Goal: Task Accomplishment & Management: Manage account settings

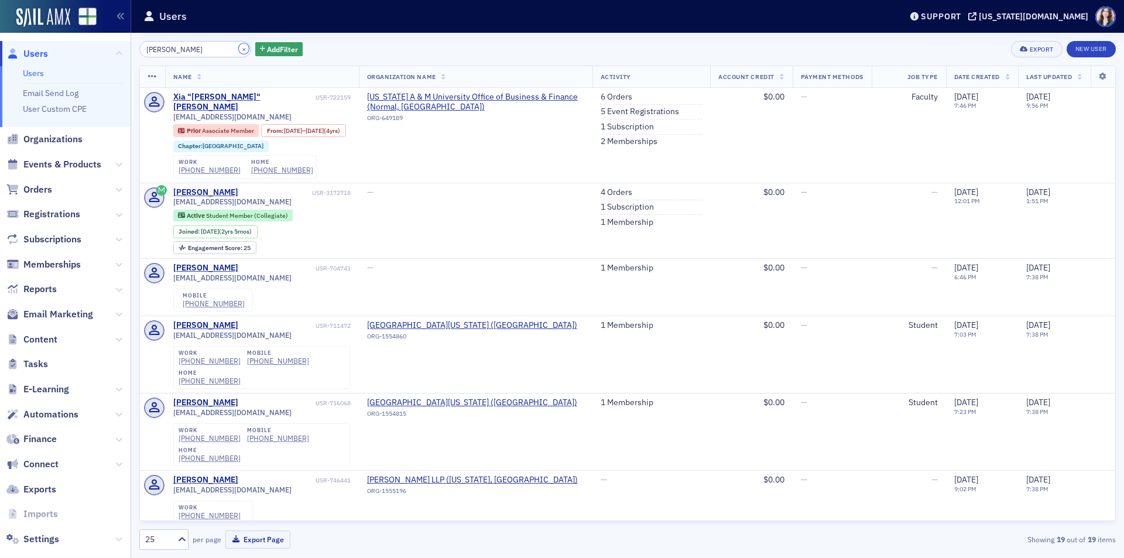
click at [239, 49] on button "×" at bounding box center [244, 48] width 11 height 11
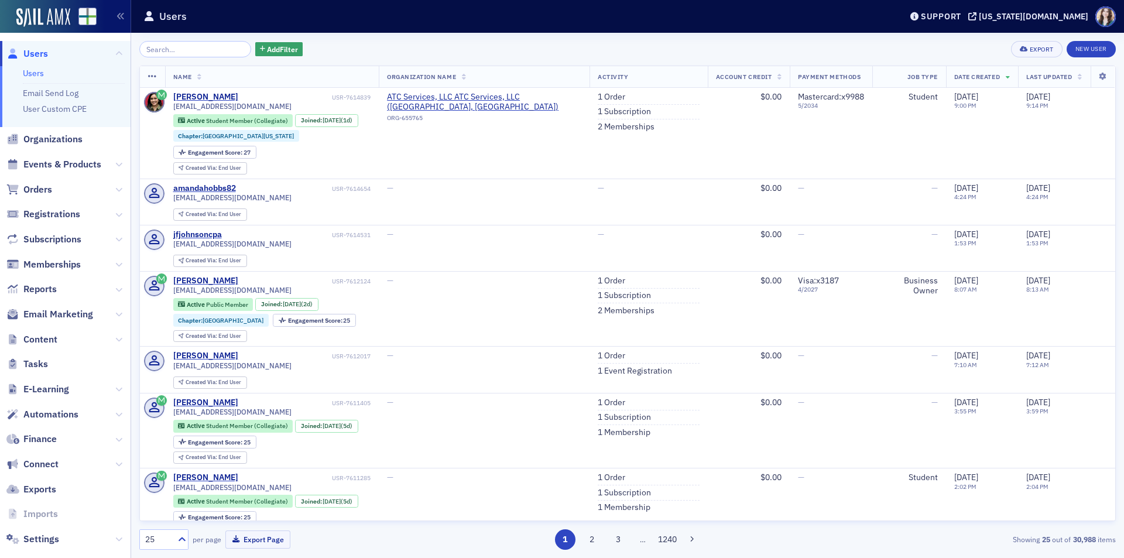
click at [348, 42] on div "Add Filter Export New User" at bounding box center [627, 49] width 977 height 16
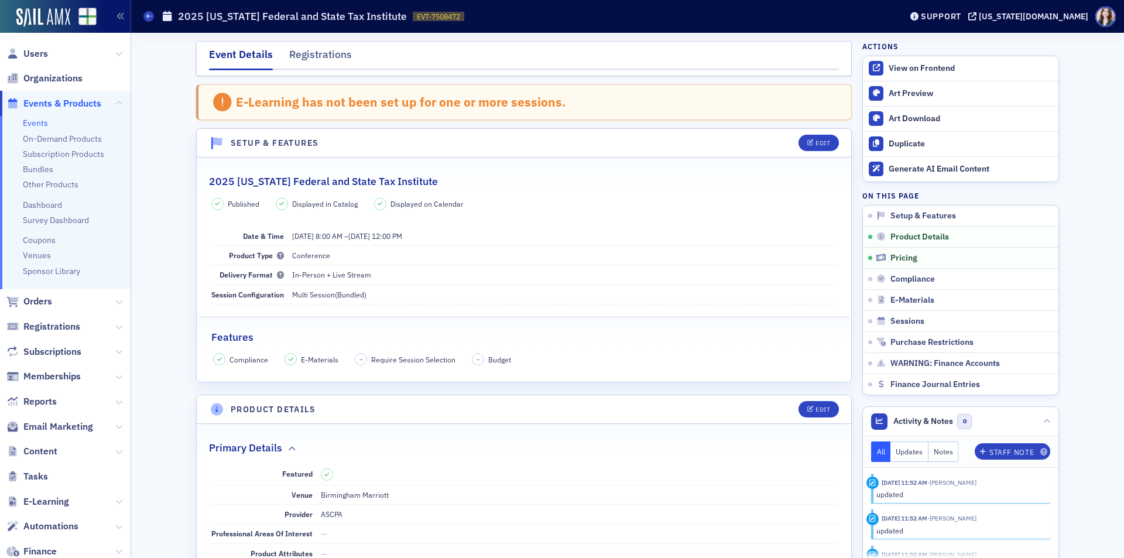
scroll to position [872, 0]
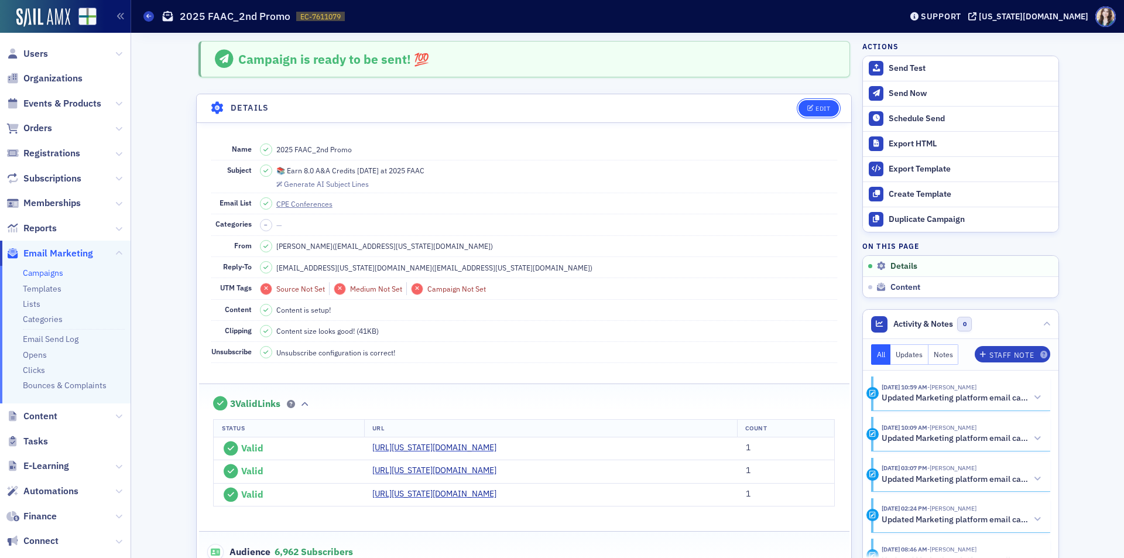
click at [822, 112] on div "Edit" at bounding box center [823, 108] width 15 height 6
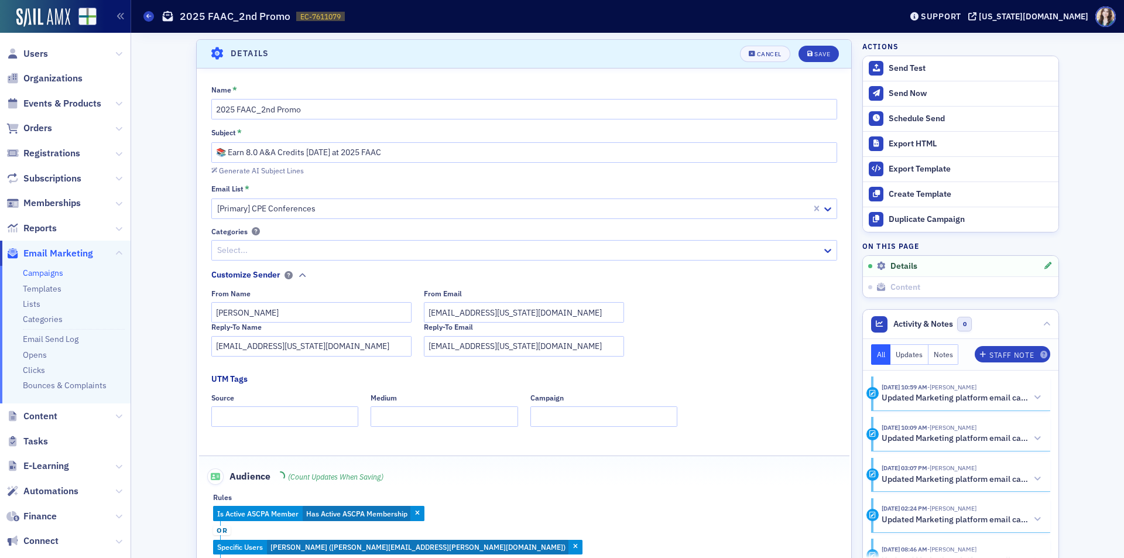
scroll to position [55, 0]
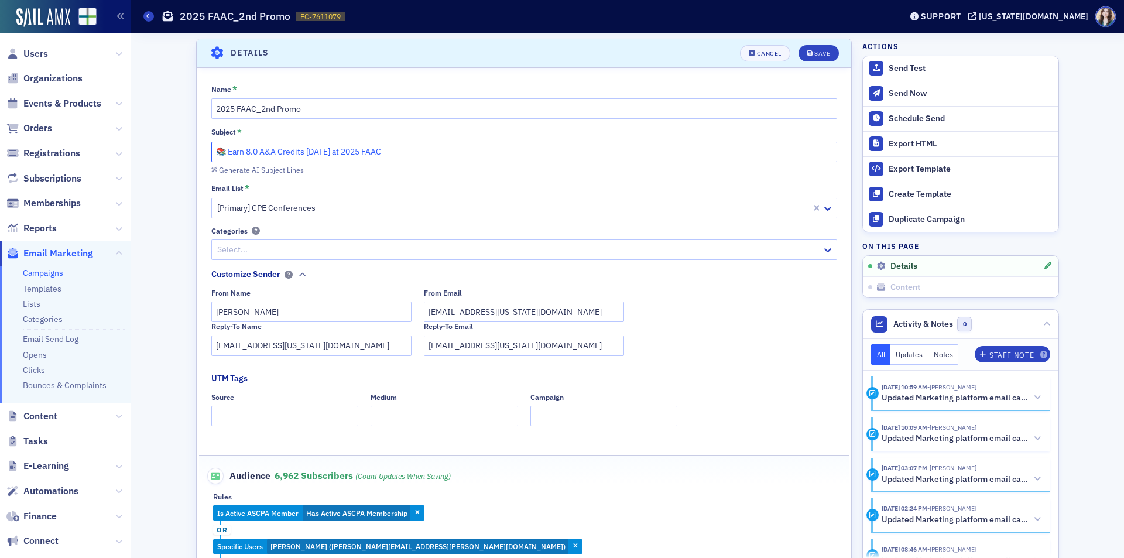
click at [686, 153] on input "📚 Earn 8.0 A&A Credits in ONE DAY at 2025 FAAC" at bounding box center [524, 152] width 626 height 20
click at [357, 152] on input "📚 Earn 8.0 A&A Credits in ONE DAY at 2025 FAAC!" at bounding box center [524, 152] width 626 height 20
click at [408, 151] on input "📚 Earn 8.0 A&A Credits in ONE DAY- 2025 FAAC!" at bounding box center [524, 152] width 626 height 20
click at [243, 152] on input "📚 Earn 8.0 A&A Credits in ONE DAY- 2025 FAAC" at bounding box center [524, 152] width 626 height 20
drag, startPoint x: 298, startPoint y: 153, endPoint x: 325, endPoint y: 153, distance: 26.9
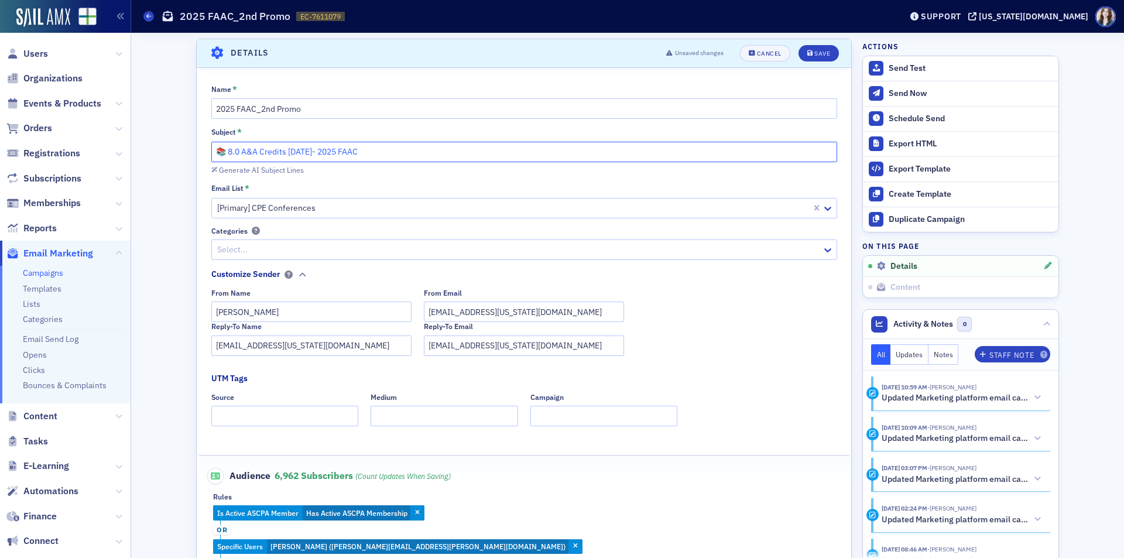
click at [325, 153] on input "📚 8.0 A&A Credits in ONE DAY- 2025 FAAC" at bounding box center [524, 152] width 626 height 20
click at [329, 152] on input "📚 8.0 A&A Credits in One Day- 2025 FAAC" at bounding box center [524, 152] width 626 height 20
click at [389, 153] on input "📚 8.0 A&A Credits in One Day at 2025 FAAC" at bounding box center [524, 152] width 626 height 20
type input "📚 8.0 A&A Credits in One Day at 2025 FAAC!"
click at [809, 54] on span "Save" at bounding box center [819, 53] width 23 height 6
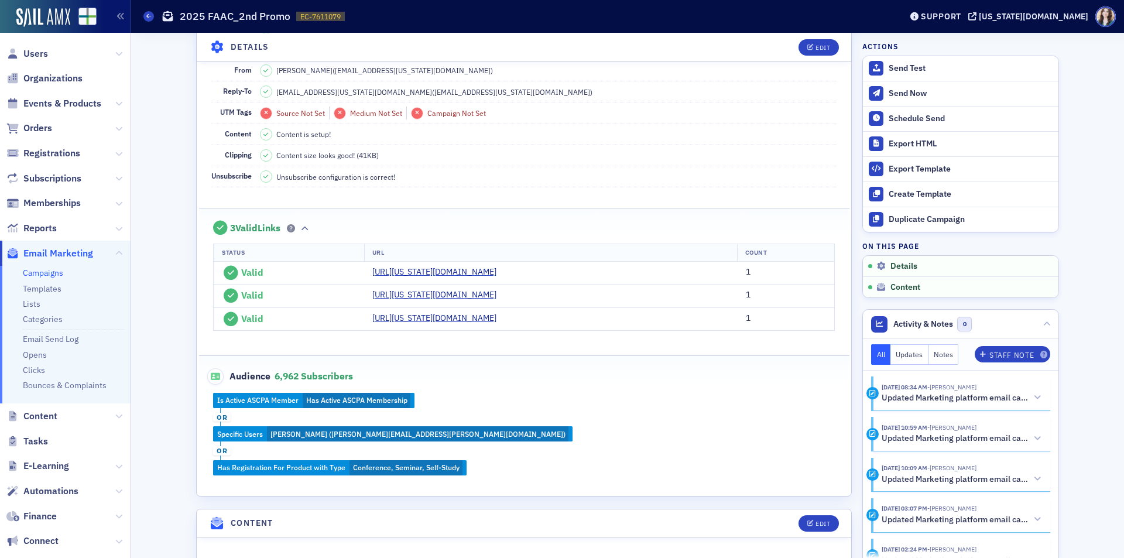
scroll to position [0, 0]
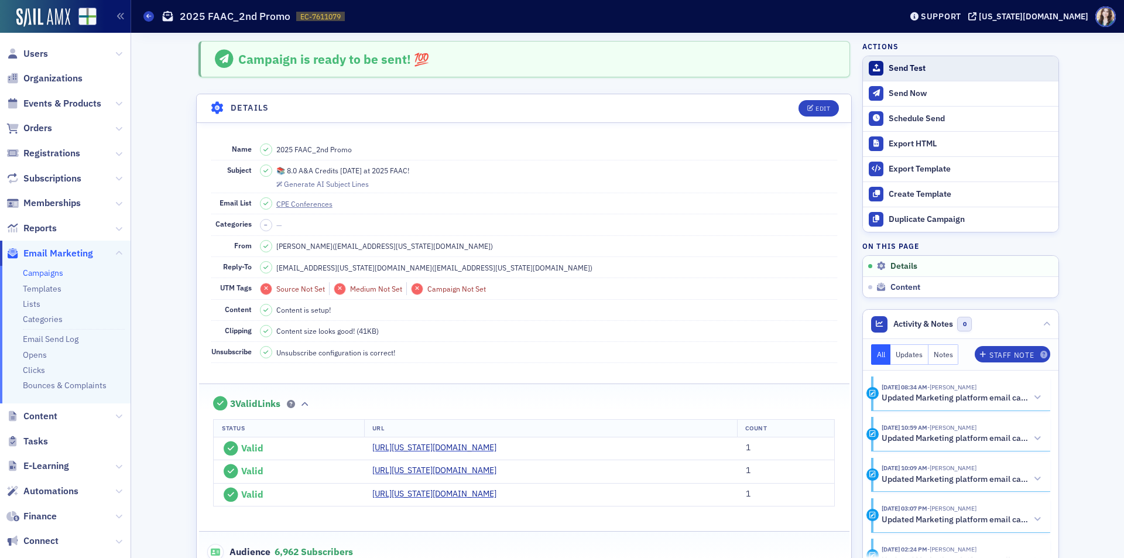
click at [914, 65] on div "Send Test" at bounding box center [971, 68] width 164 height 11
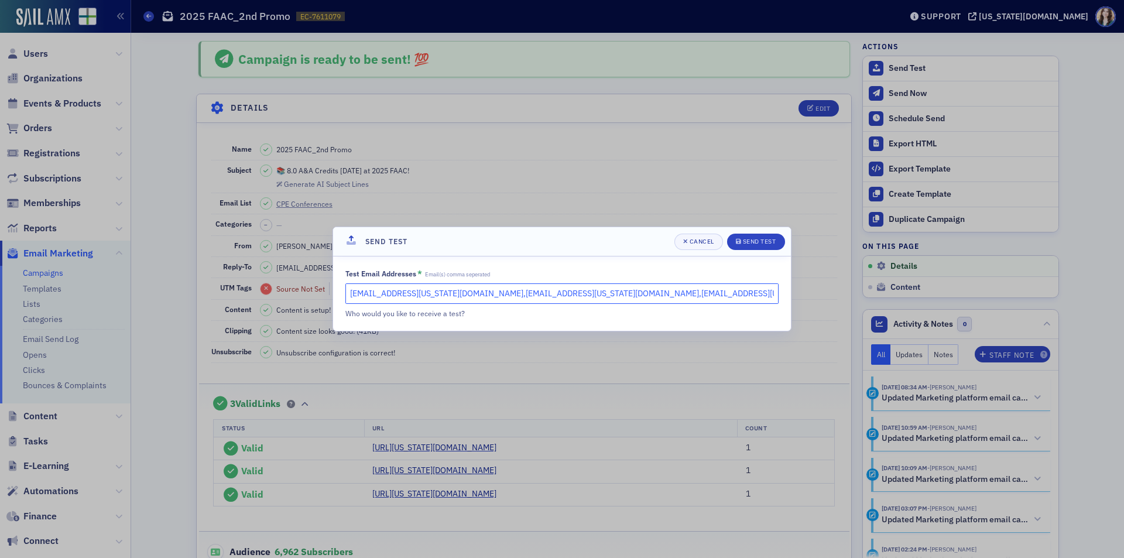
drag, startPoint x: 436, startPoint y: 296, endPoint x: 856, endPoint y: 317, distance: 420.5
click at [856, 317] on div "Send Test Cancel Send Test Test Email Addresses * Email(s) comma seperated slow…" at bounding box center [562, 279] width 1124 height 558
type input "slowery@alabama.cpa, kgates@alabama.cpa"
click at [743, 238] on div "Send Test" at bounding box center [759, 241] width 33 height 6
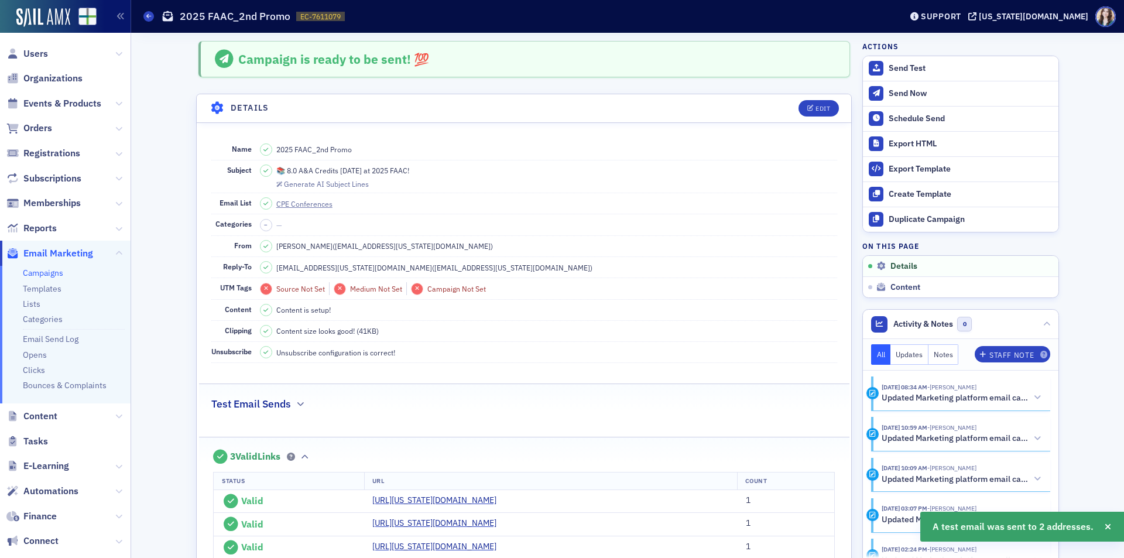
click at [40, 274] on link "Campaigns" at bounding box center [43, 273] width 40 height 11
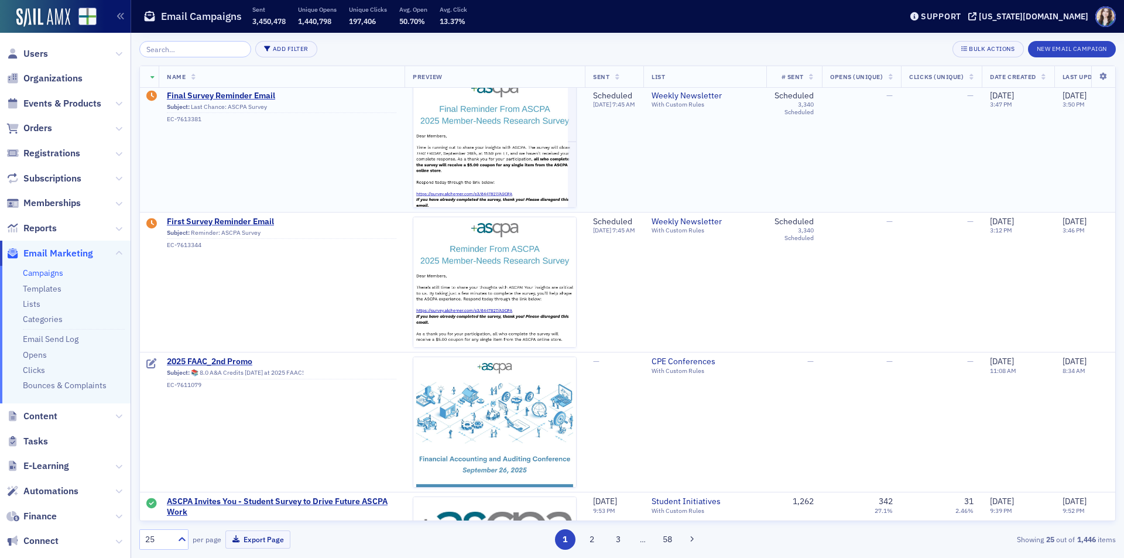
scroll to position [293, 0]
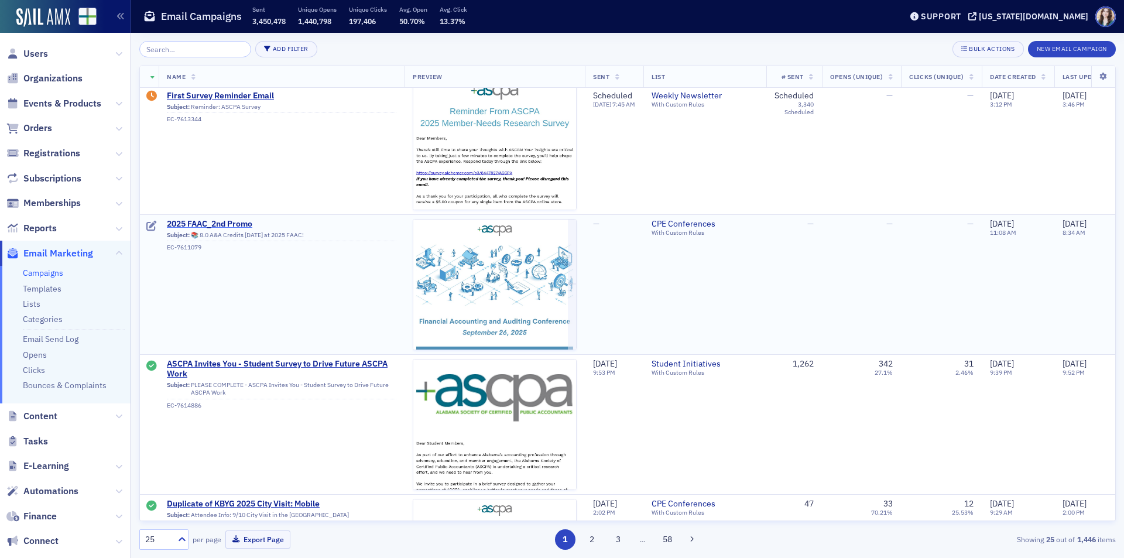
click at [210, 223] on span "2025 FAAC_2nd Promo" at bounding box center [282, 224] width 230 height 11
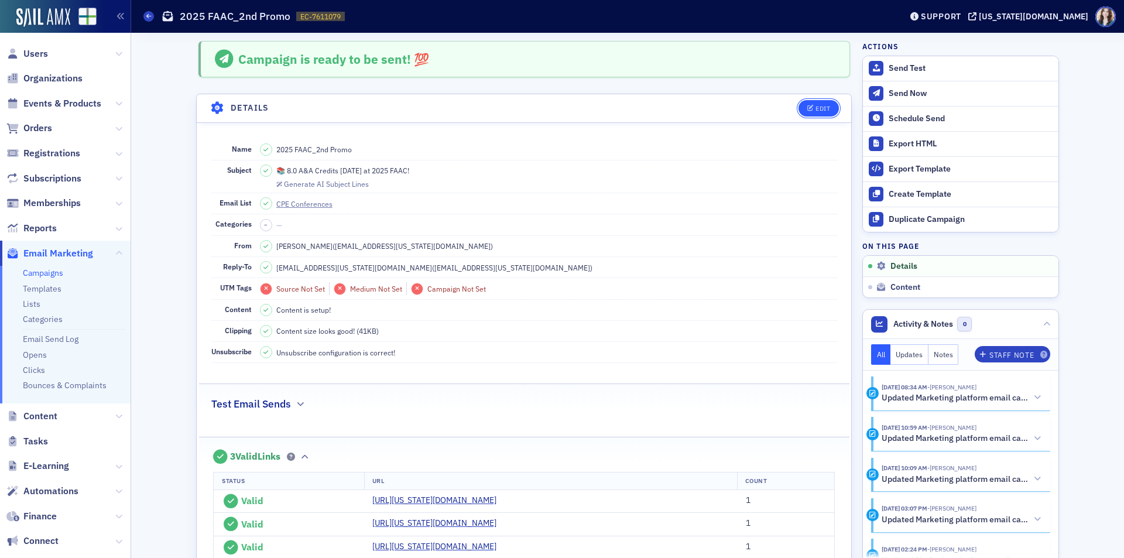
click at [823, 107] on div "Edit" at bounding box center [823, 108] width 15 height 6
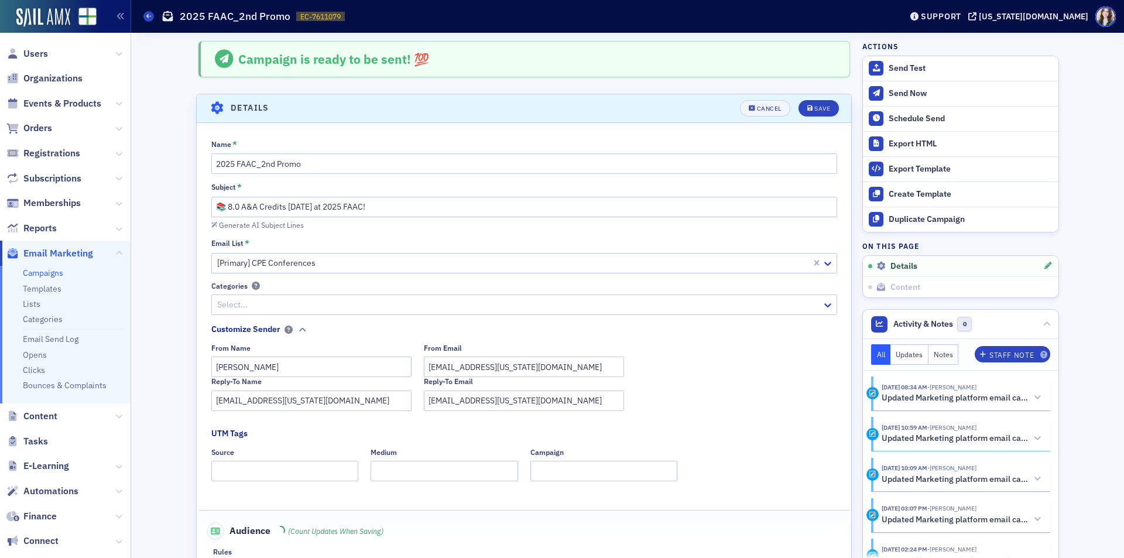
scroll to position [55, 0]
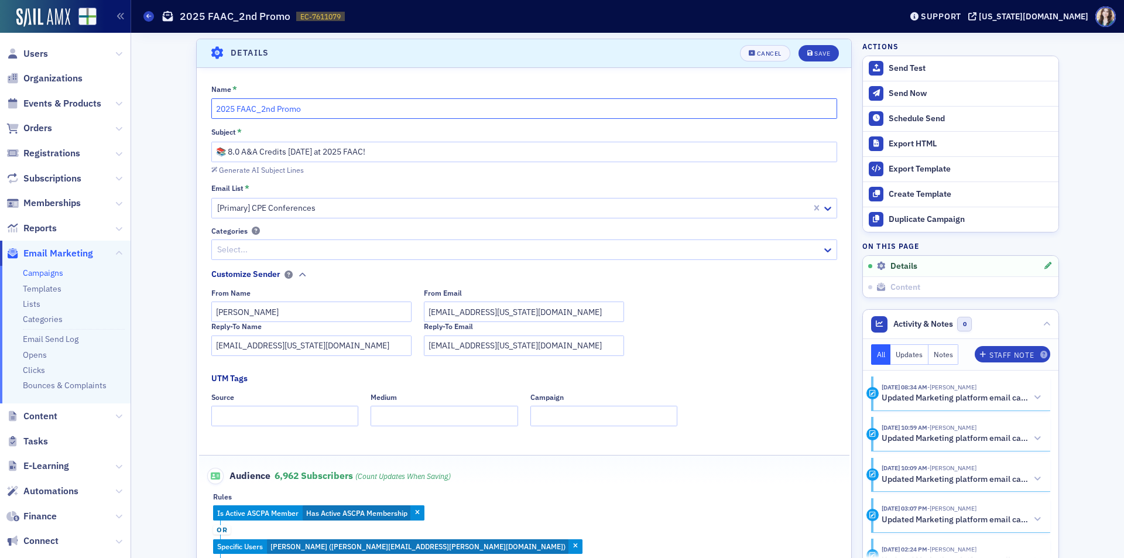
click at [267, 110] on input "2025 FAAC_2nd Promo" at bounding box center [524, 108] width 626 height 20
type input "2025 FAAC_3rd Promo"
click at [316, 72] on fieldset "Name * 2025 FAAC_3rd Promo Subject * 📚 8.0 A&A Credits in One Day at 2025 FAAC!…" at bounding box center [524, 342] width 655 height 541
click at [819, 49] on button "Save" at bounding box center [819, 53] width 40 height 16
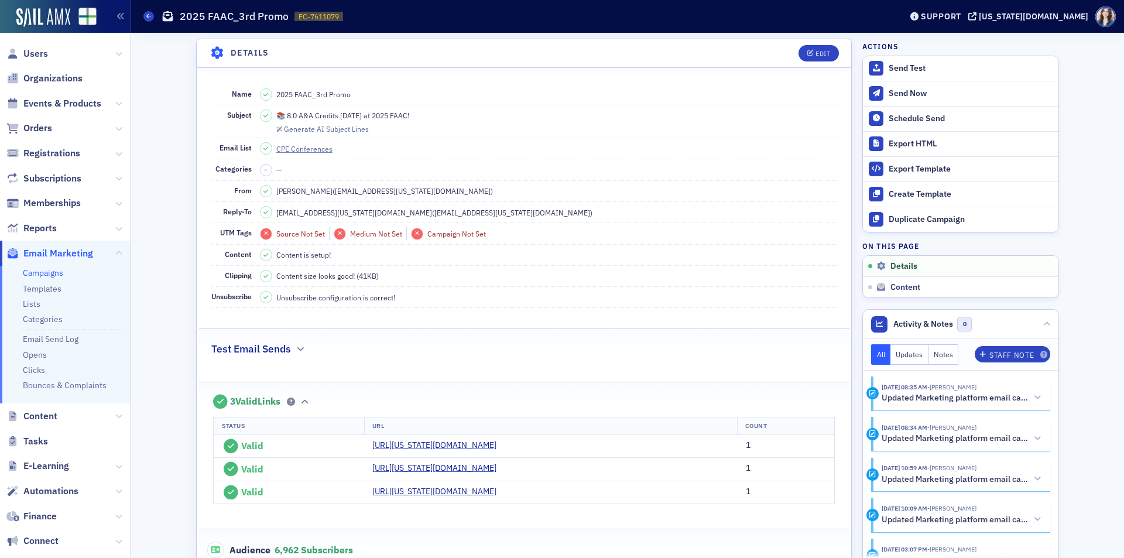
click at [37, 274] on link "Campaigns" at bounding box center [43, 273] width 40 height 11
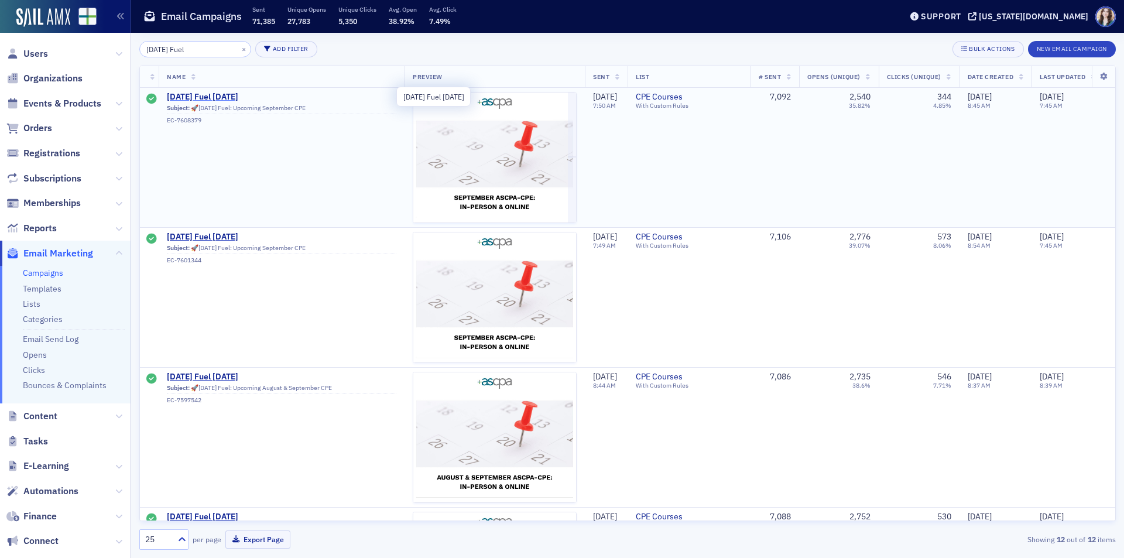
type input "Friday Fuel"
click at [214, 96] on span "[DATE] Fuel [DATE]" at bounding box center [282, 97] width 230 height 11
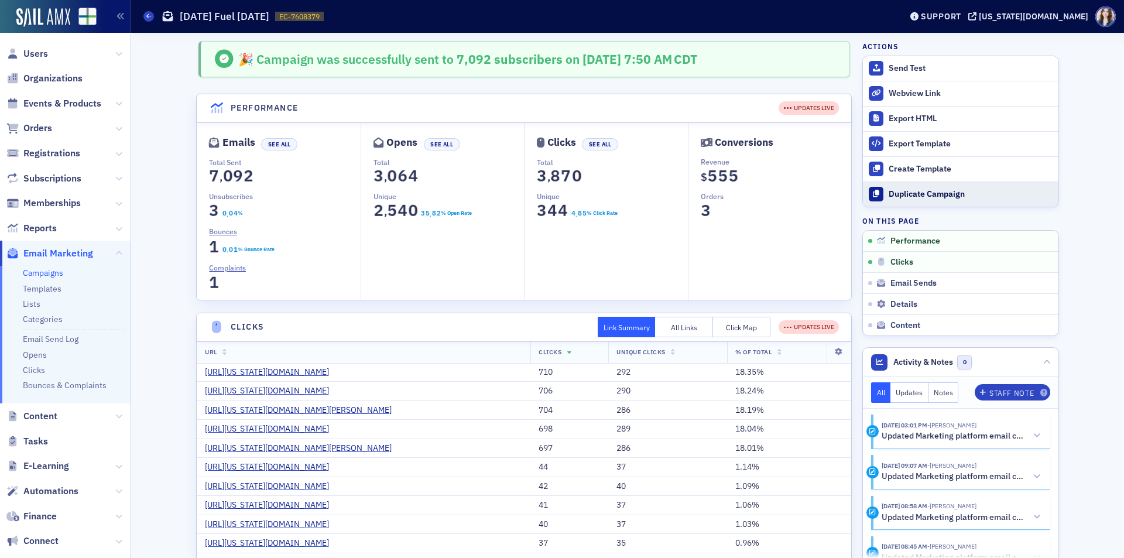
click at [874, 193] on icon at bounding box center [876, 193] width 6 height 7
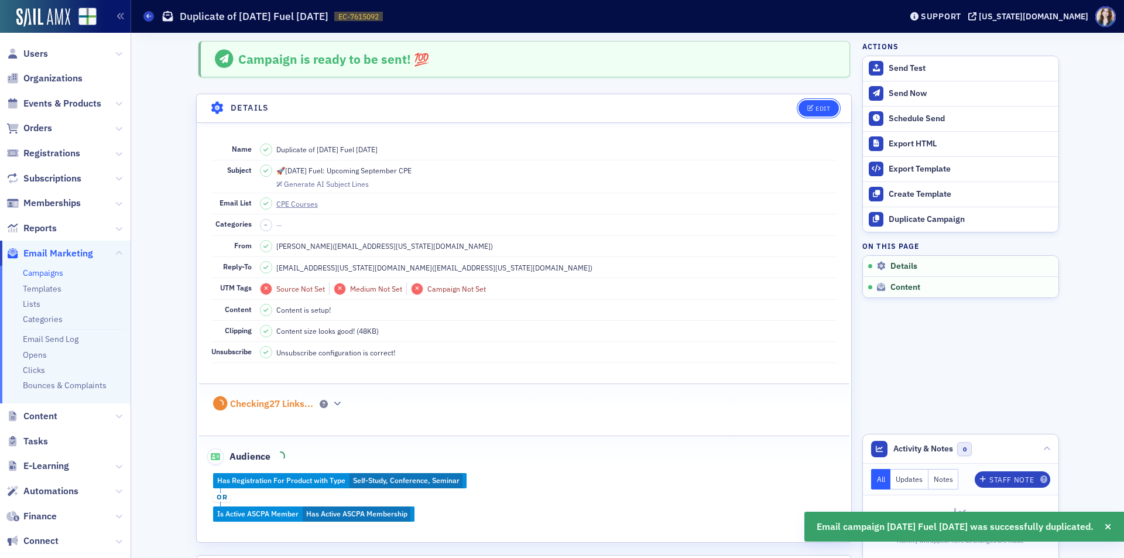
click at [819, 108] on div "Edit" at bounding box center [823, 108] width 15 height 6
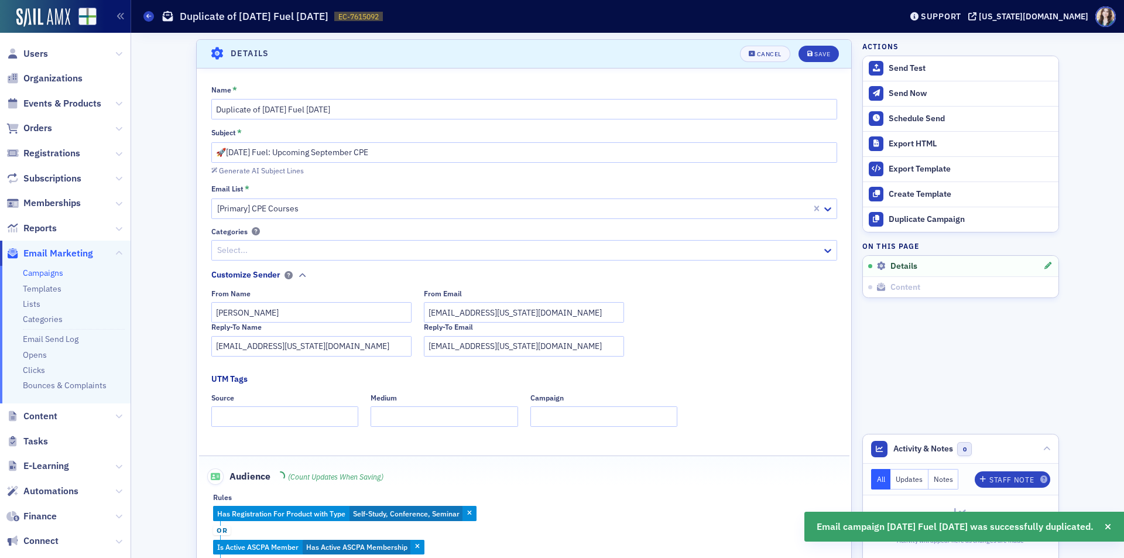
scroll to position [55, 0]
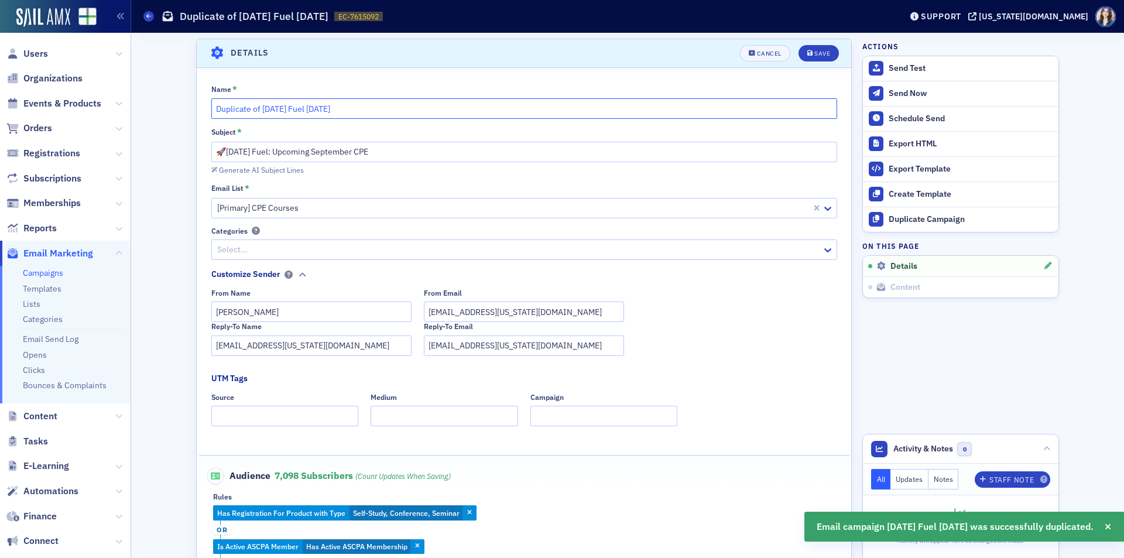
click at [312, 111] on input "Duplicate of Friday Fuel 9/5/25" at bounding box center [524, 108] width 626 height 20
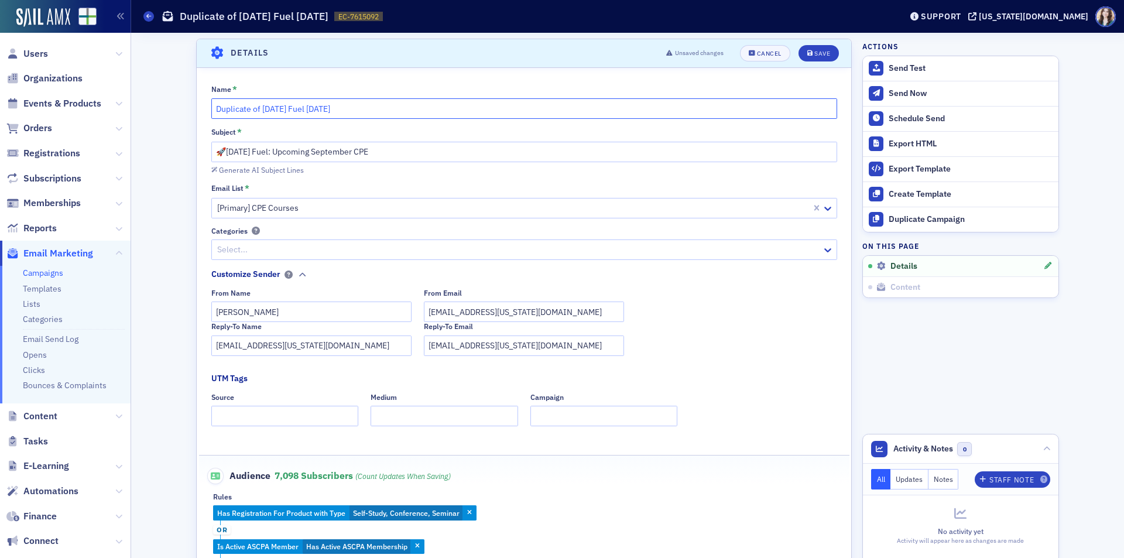
drag, startPoint x: 259, startPoint y: 113, endPoint x: 214, endPoint y: 119, distance: 46.1
click at [214, 119] on div "Name * Duplicate of Friday Fuel 9/12/25 Subject * 🚀Friday Fuel: Upcoming Septem…" at bounding box center [524, 329] width 655 height 491
type input "Friday Fuel 9/12/25"
click at [816, 53] on div "Save" at bounding box center [823, 53] width 16 height 6
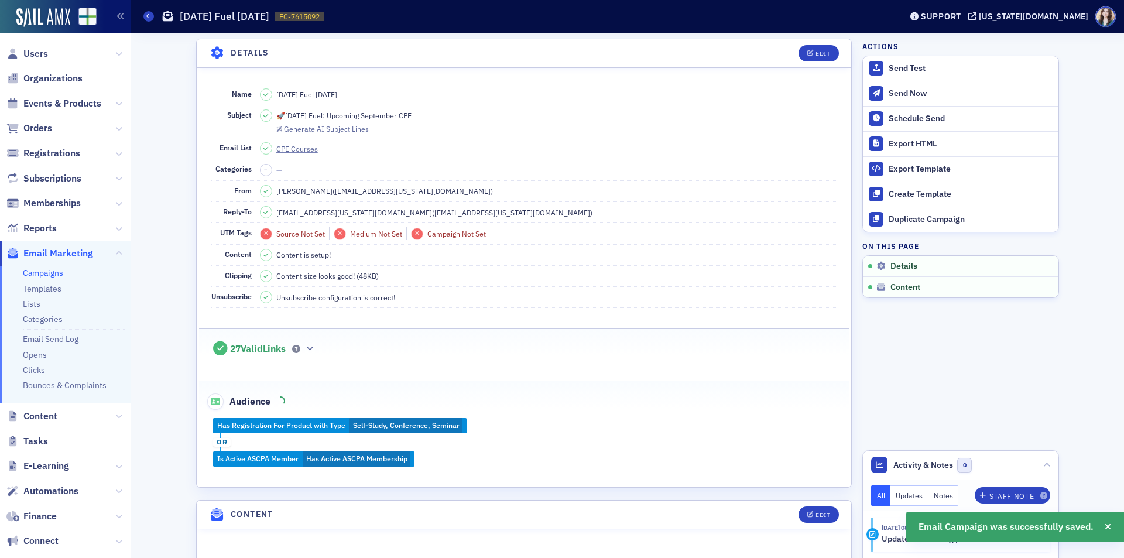
scroll to position [406, 0]
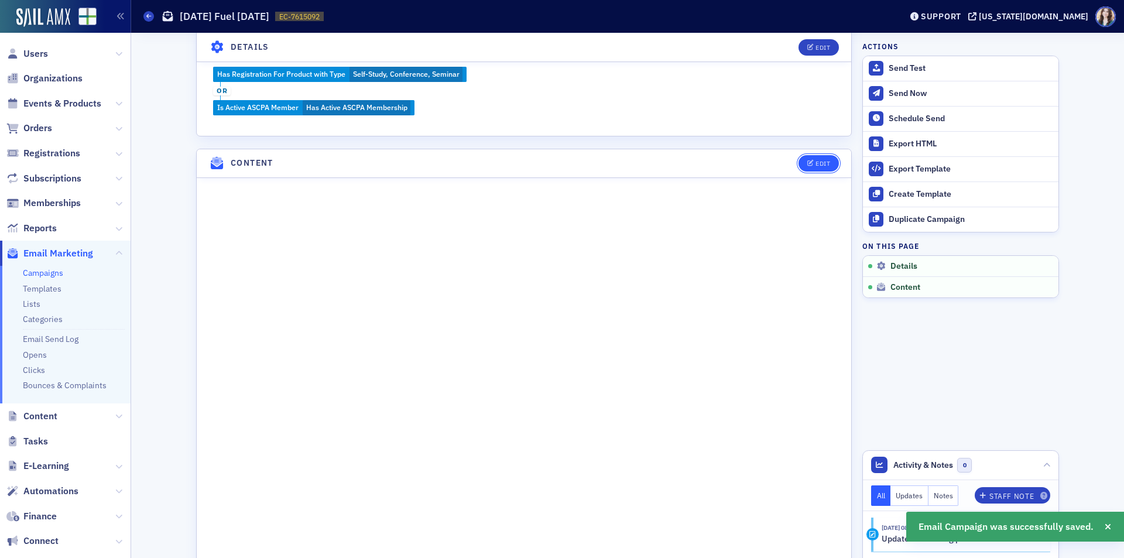
click at [822, 164] on div "Edit" at bounding box center [823, 163] width 15 height 6
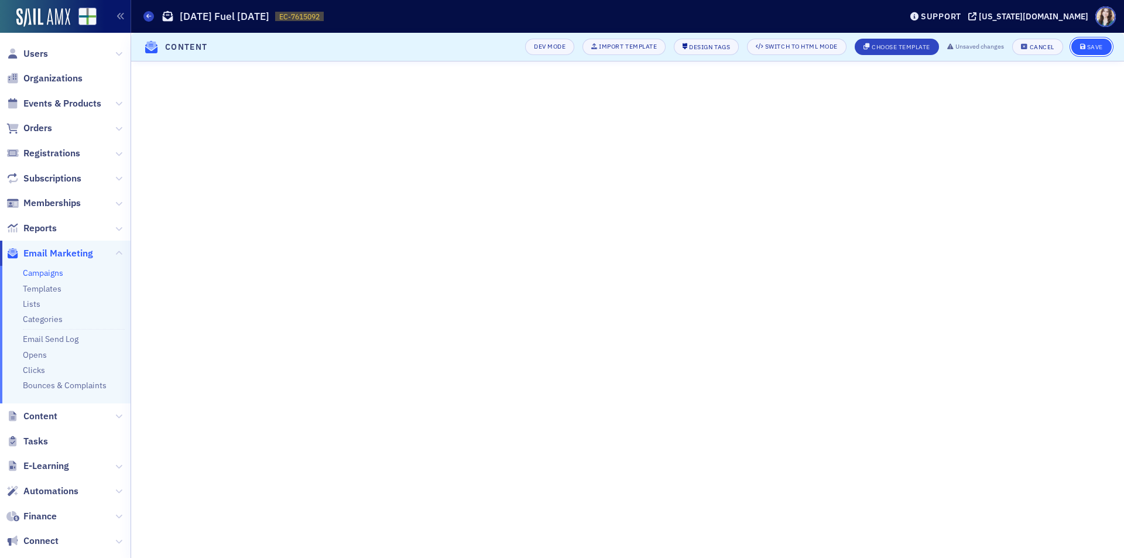
click at [1099, 44] on div "Save" at bounding box center [1096, 47] width 16 height 6
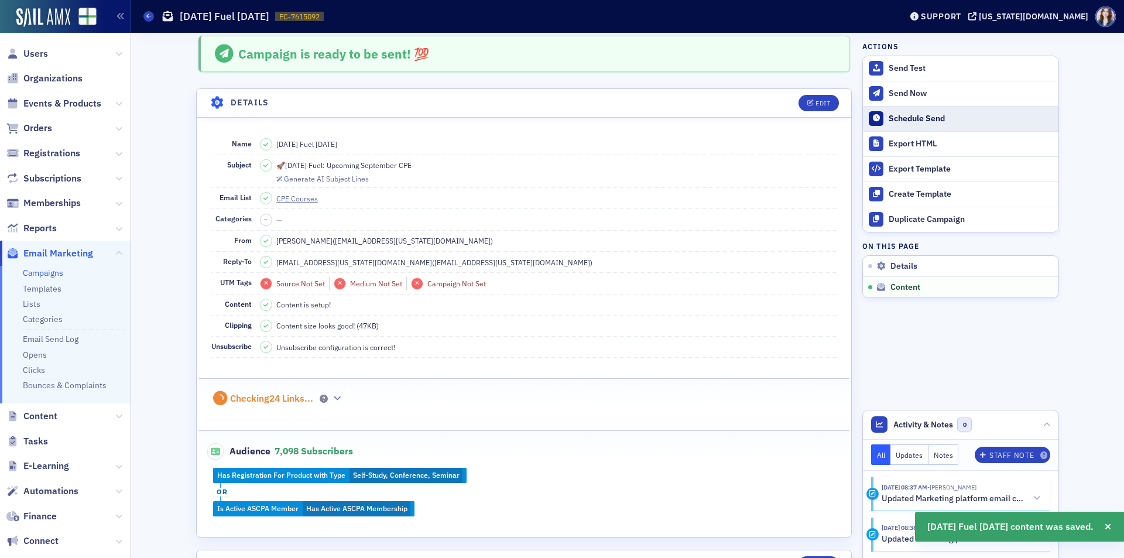
scroll to position [517, 0]
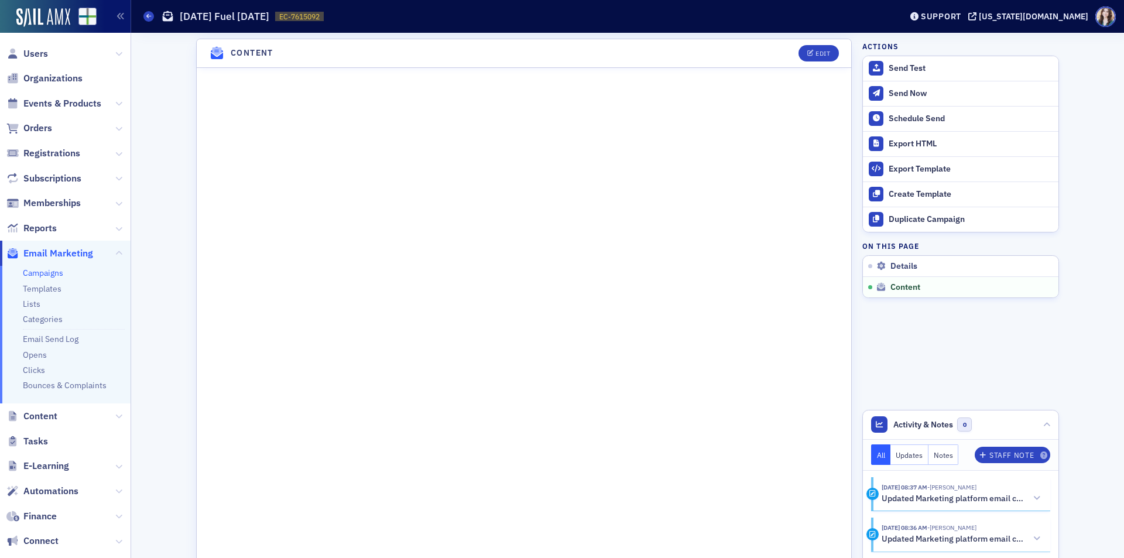
click at [782, 52] on header "Content Edit" at bounding box center [524, 53] width 655 height 29
click at [821, 53] on div "Edit" at bounding box center [823, 53] width 15 height 6
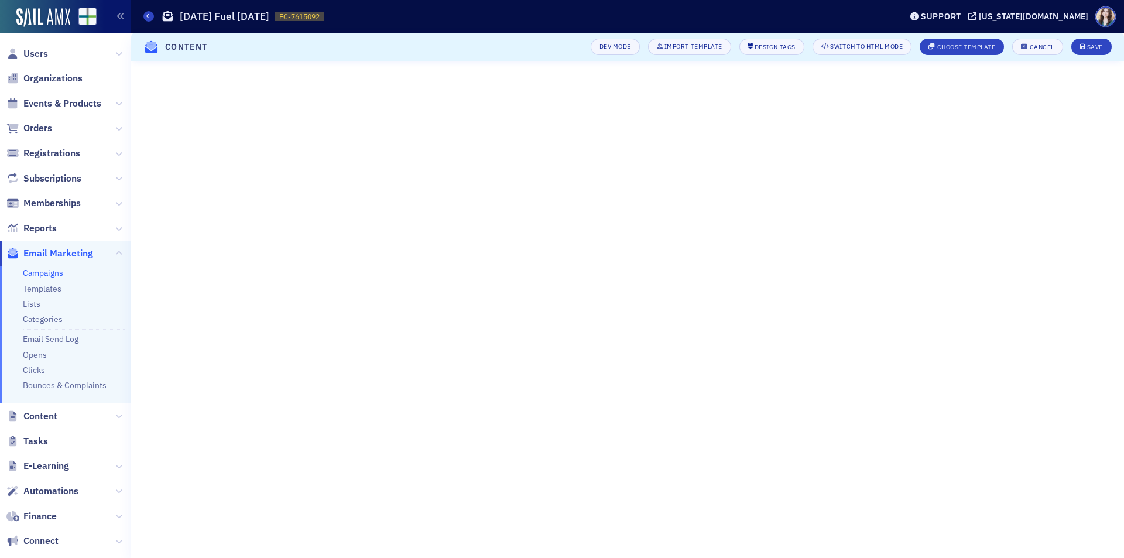
scroll to position [5, 0]
click at [1098, 43] on button "Save" at bounding box center [1092, 47] width 40 height 16
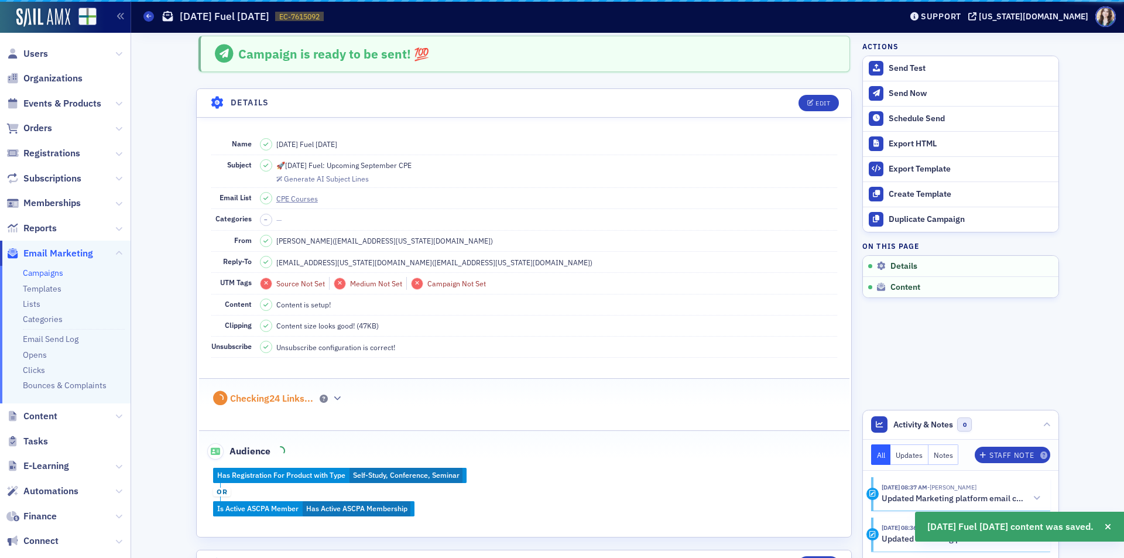
scroll to position [517, 0]
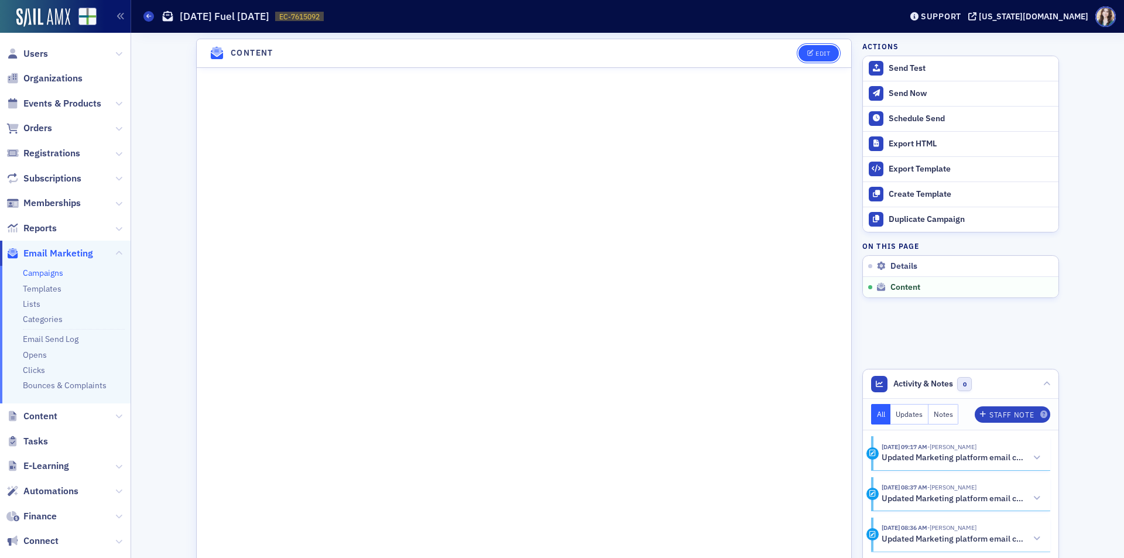
click at [832, 53] on button "Edit" at bounding box center [819, 53] width 40 height 16
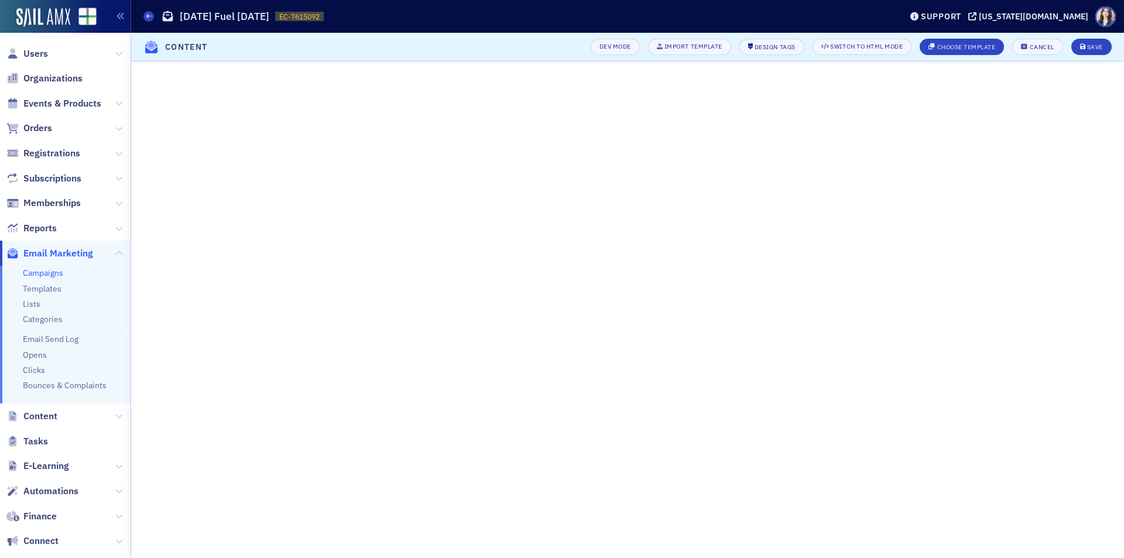
scroll to position [5, 0]
click at [1100, 44] on div "Save" at bounding box center [1096, 47] width 16 height 6
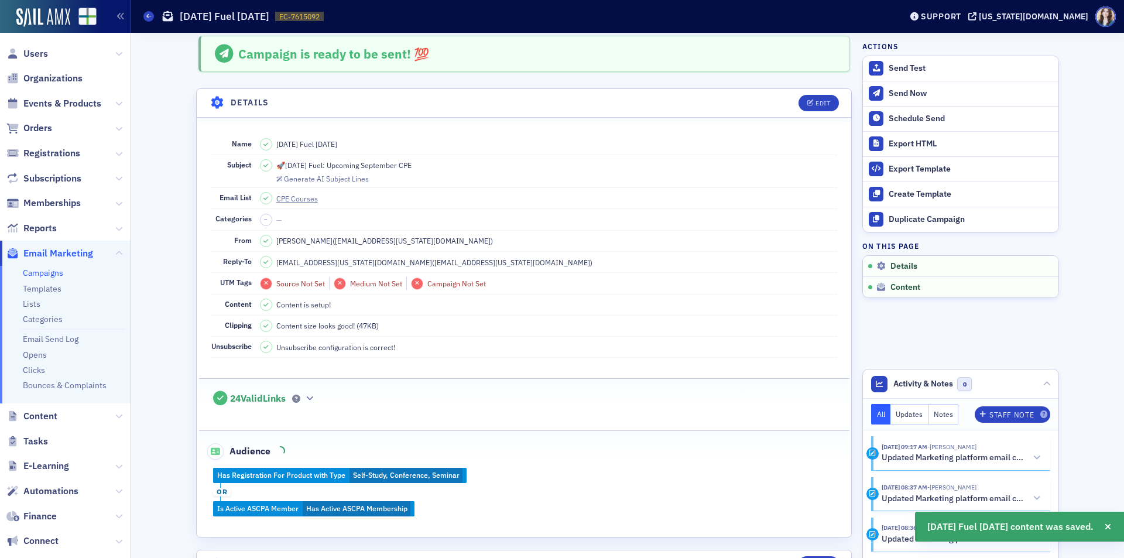
scroll to position [517, 0]
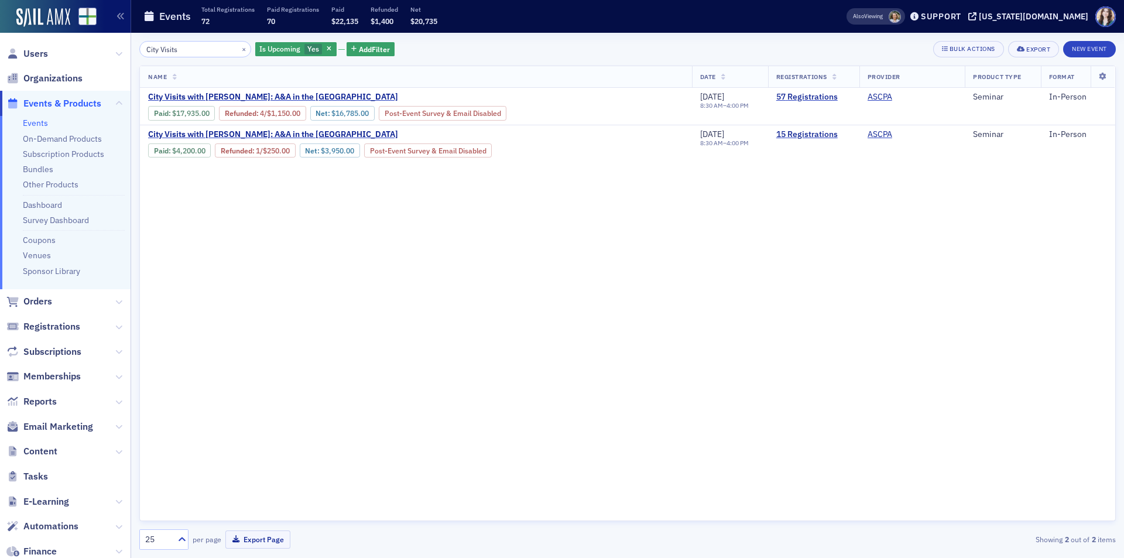
click at [437, 43] on div "City Visits × Is Upcoming Yes Add Filter Bulk Actions Export New Event" at bounding box center [627, 49] width 977 height 16
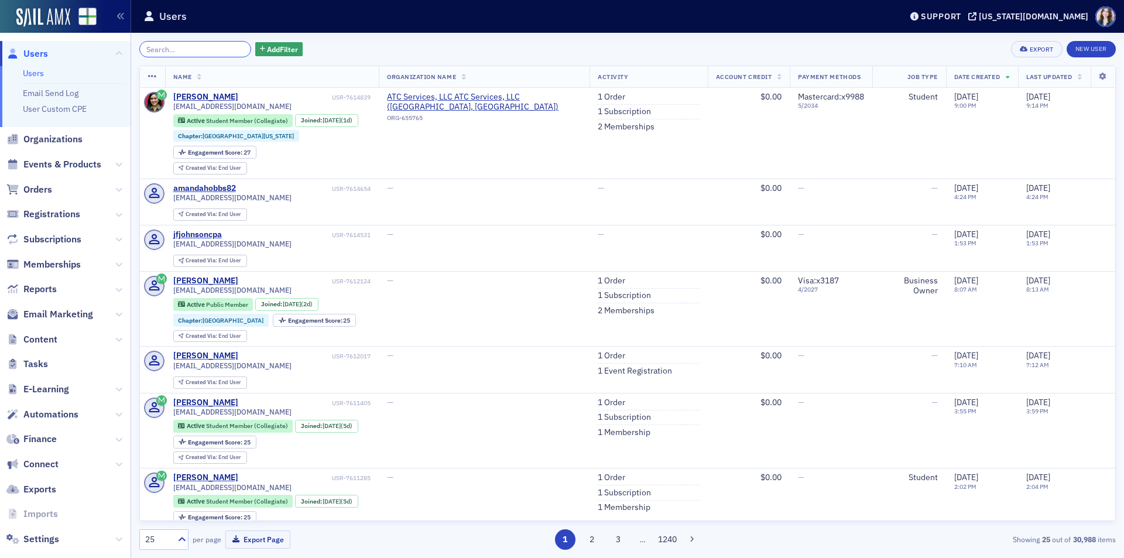
click at [214, 54] on input "search" at bounding box center [195, 49] width 112 height 16
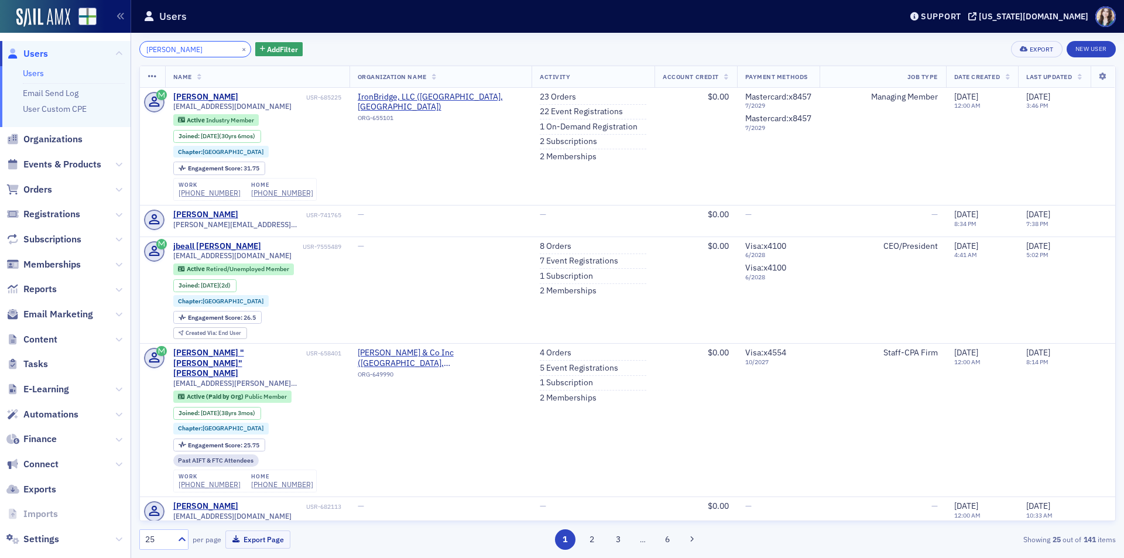
type input "[PERSON_NAME]"
click at [371, 46] on div "[PERSON_NAME] × Add Filter Export New User" at bounding box center [627, 49] width 977 height 16
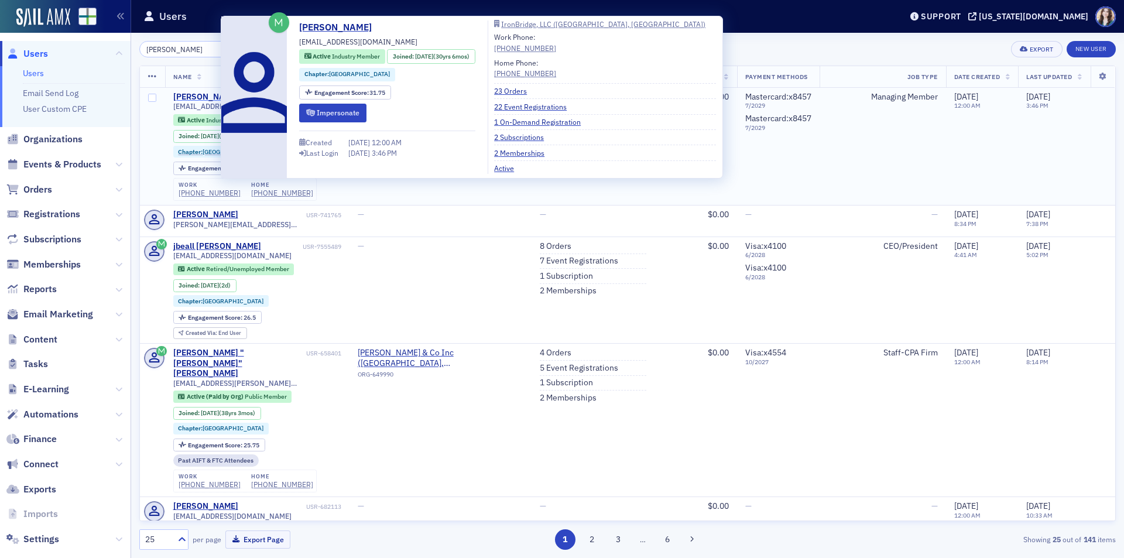
click at [200, 97] on div "[PERSON_NAME]" at bounding box center [205, 97] width 65 height 11
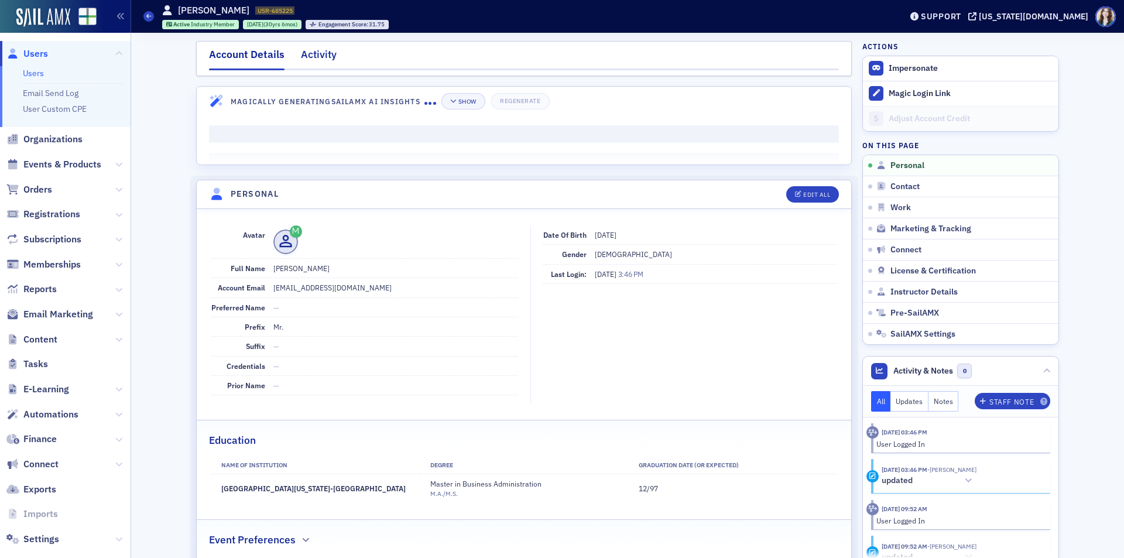
click at [302, 53] on div "Activity" at bounding box center [319, 58] width 36 height 22
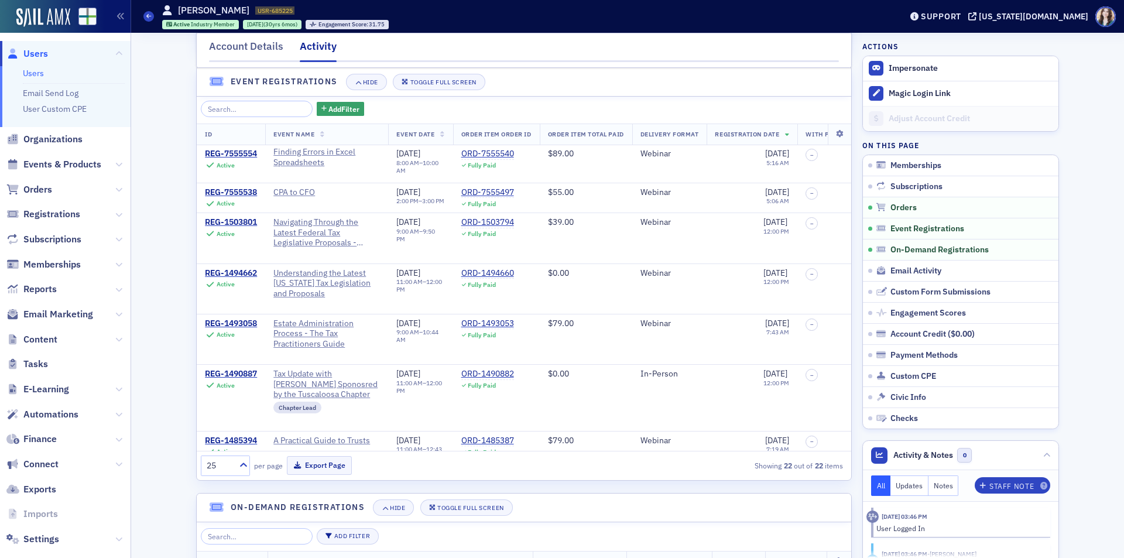
scroll to position [317, 0]
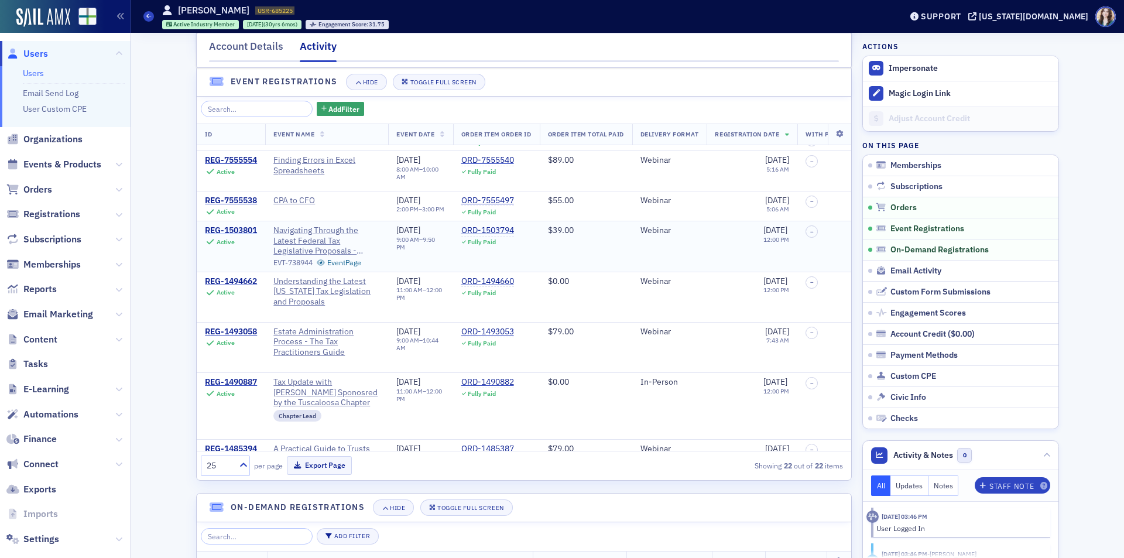
click at [244, 236] on div "REG-1503801" at bounding box center [231, 230] width 52 height 11
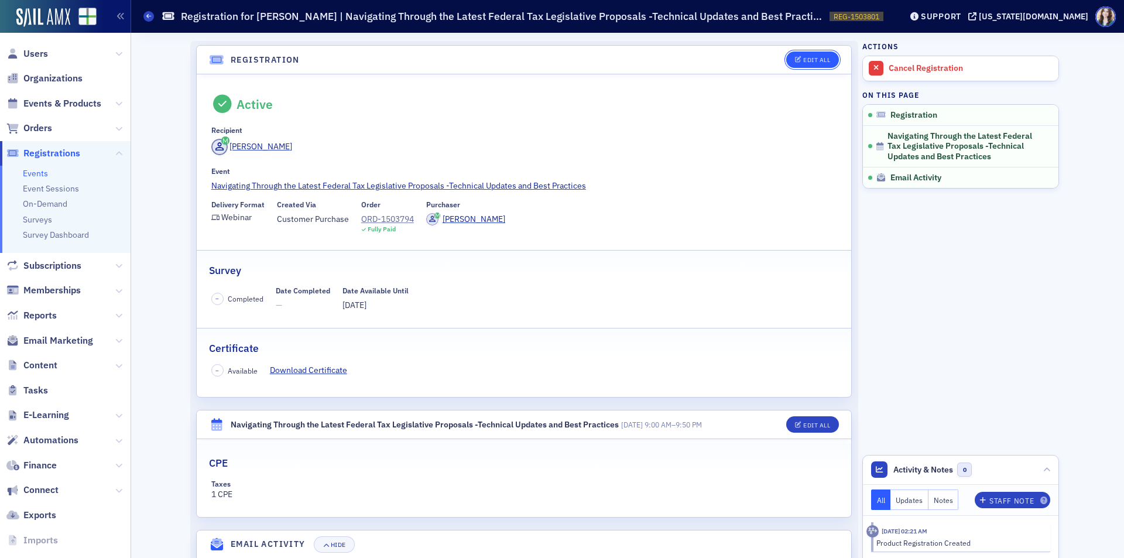
click at [795, 61] on icon "button" at bounding box center [798, 60] width 7 height 6
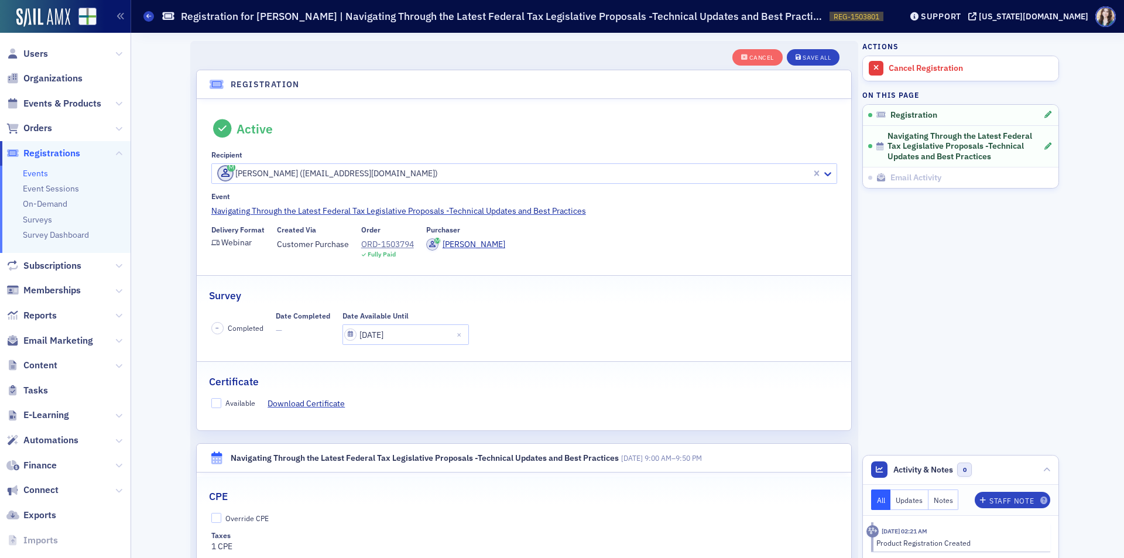
scroll to position [31, 0]
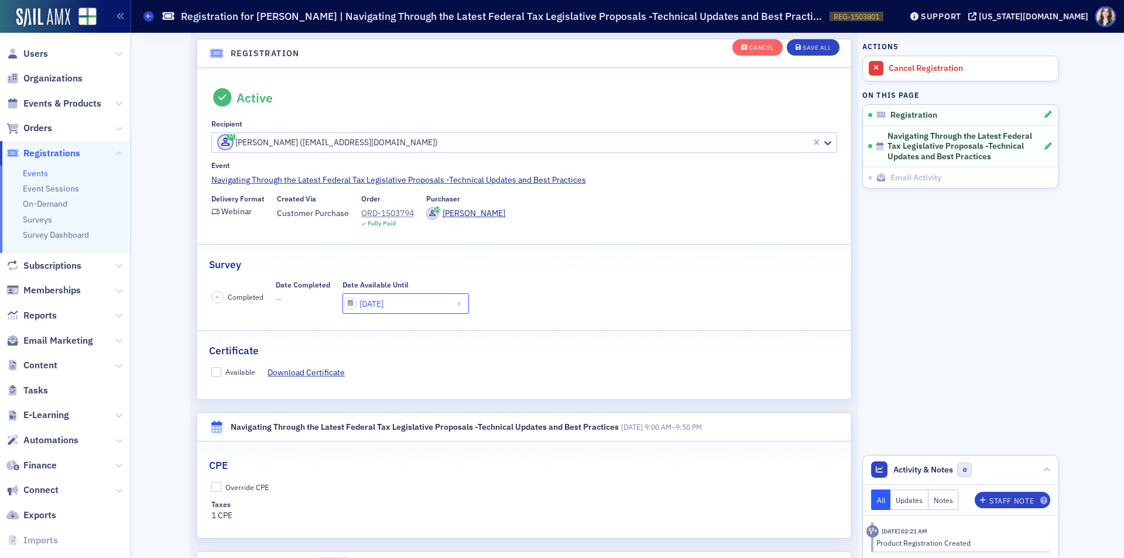
click at [402, 303] on input "[DATE]" at bounding box center [406, 303] width 127 height 20
select select "6"
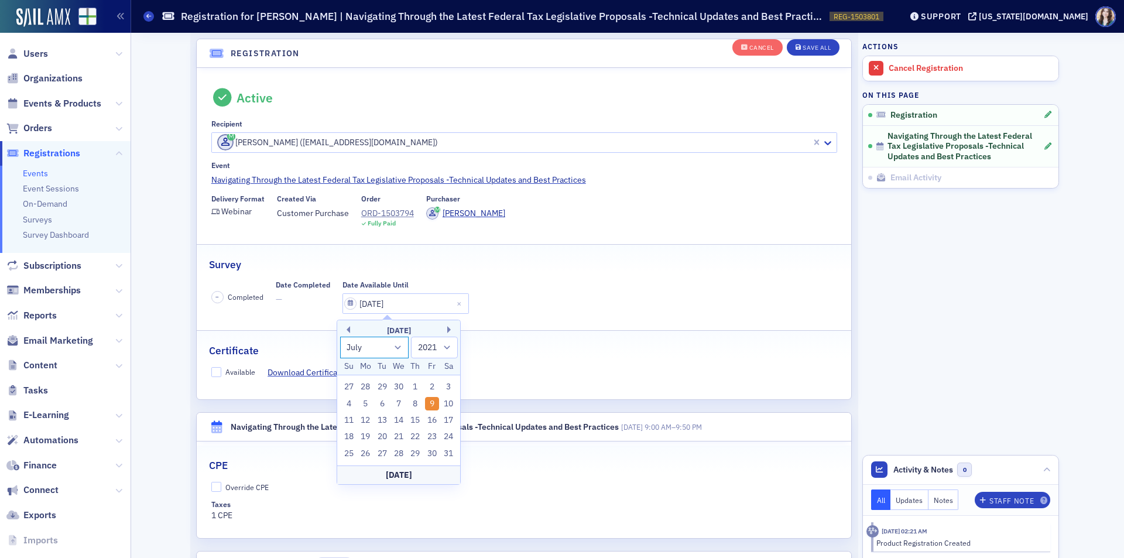
click at [399, 347] on select "January February March April May June July August September October November De…" at bounding box center [374, 348] width 69 height 22
click at [400, 347] on select "January February March April May June July August September October November De…" at bounding box center [374, 348] width 69 height 22
drag, startPoint x: 401, startPoint y: 347, endPoint x: 402, endPoint y: 355, distance: 8.4
click at [401, 347] on select "January February March April May June July August September October November De…" at bounding box center [374, 348] width 69 height 22
click at [444, 350] on select "1900 1901 1902 1903 1904 1905 1906 1907 1908 1909 1910 1911 1912 1913 1914 1915…" at bounding box center [434, 348] width 47 height 22
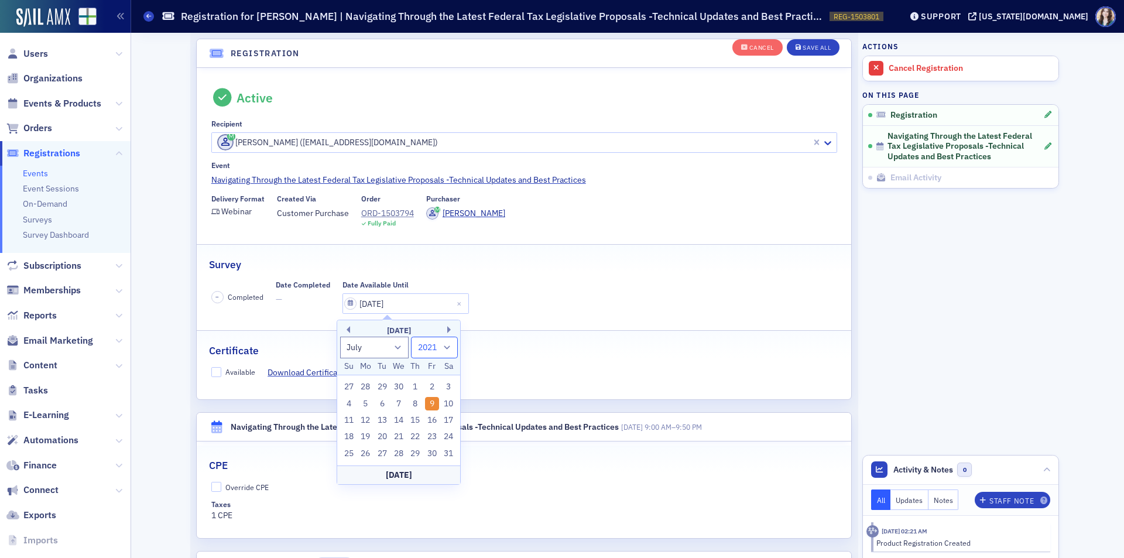
select select "2025"
click at [411, 337] on select "1900 1901 1902 1903 1904 1905 1906 1907 1908 1909 1910 1911 1912 1913 1914 1915…" at bounding box center [434, 348] width 47 height 22
click at [397, 348] on select "January February March April May June July August September October November De…" at bounding box center [374, 348] width 69 height 22
click at [394, 340] on select "January February March April May June July August September October November De…" at bounding box center [374, 348] width 69 height 22
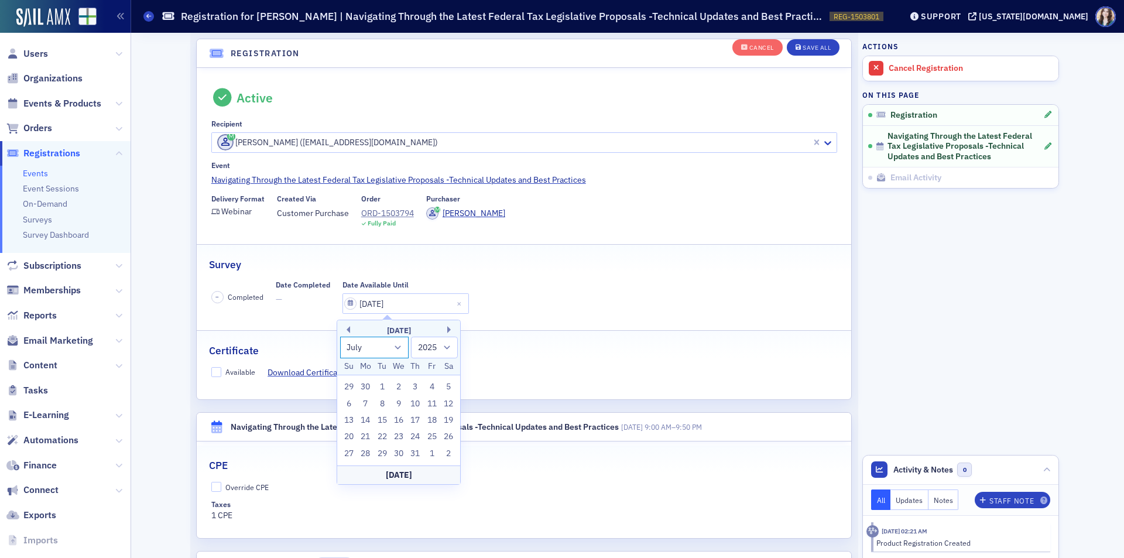
select select "8"
click at [340, 337] on select "January February March April May June July August September October November De…" at bounding box center [374, 348] width 69 height 22
click at [401, 422] on div "17" at bounding box center [399, 420] width 14 height 14
type input "[DATE]"
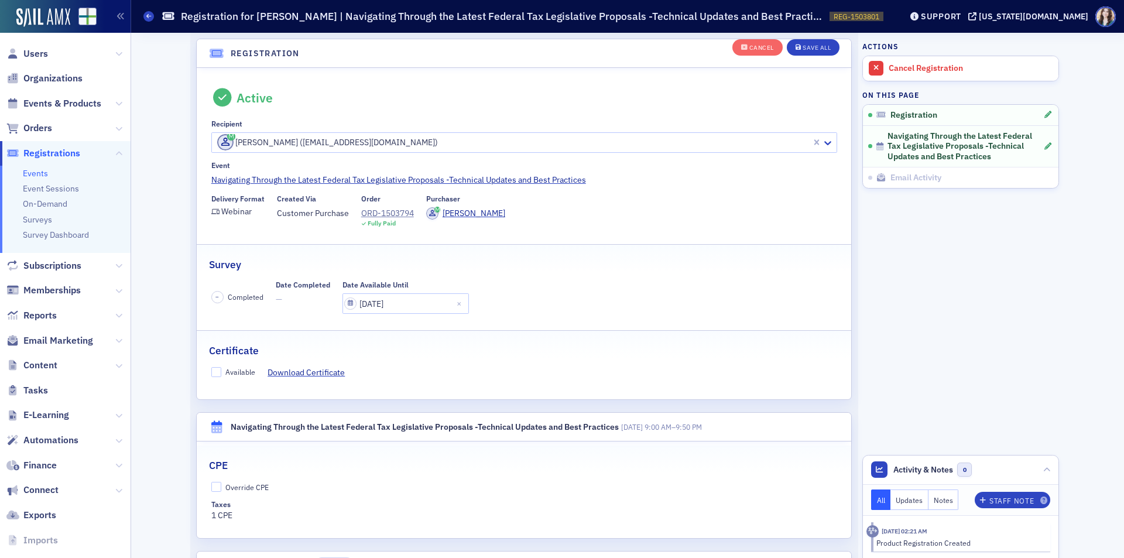
click at [449, 296] on div "– Completed Date Completed — Date Available Until [DATE]" at bounding box center [524, 297] width 626 height 33
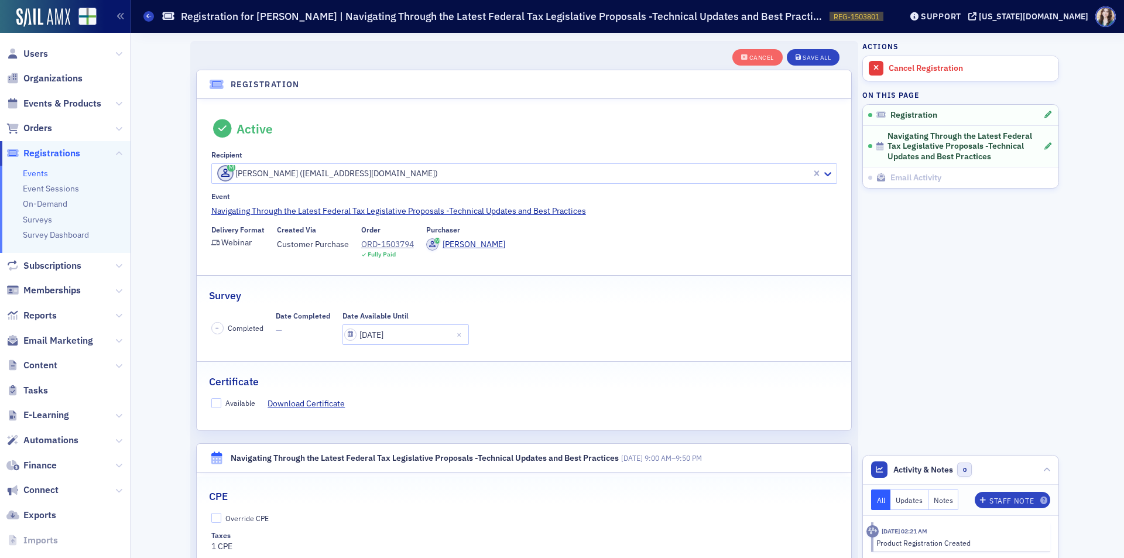
scroll to position [9, 0]
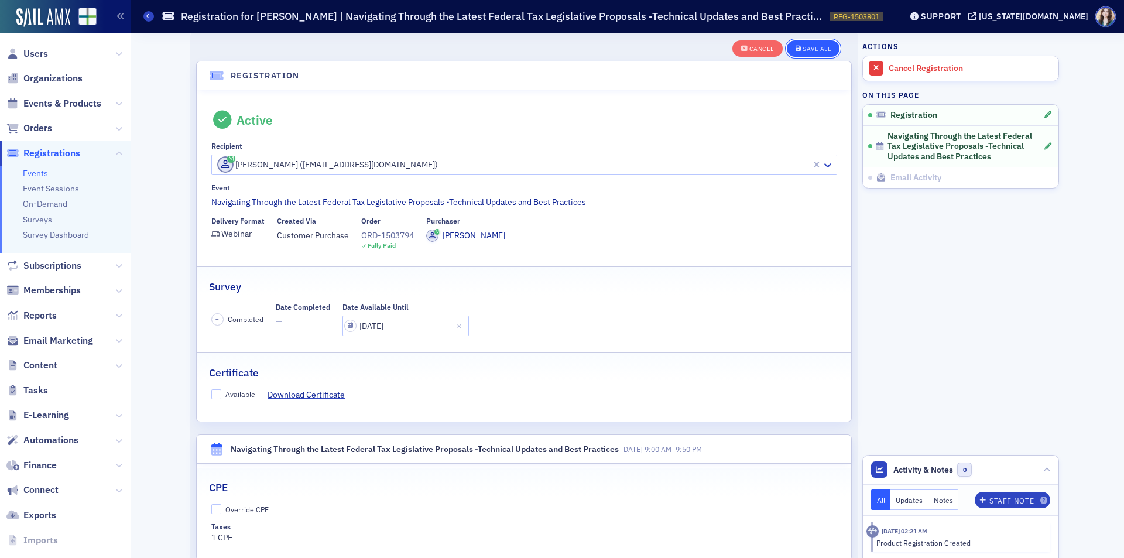
click at [828, 46] on button "Save All" at bounding box center [813, 48] width 53 height 16
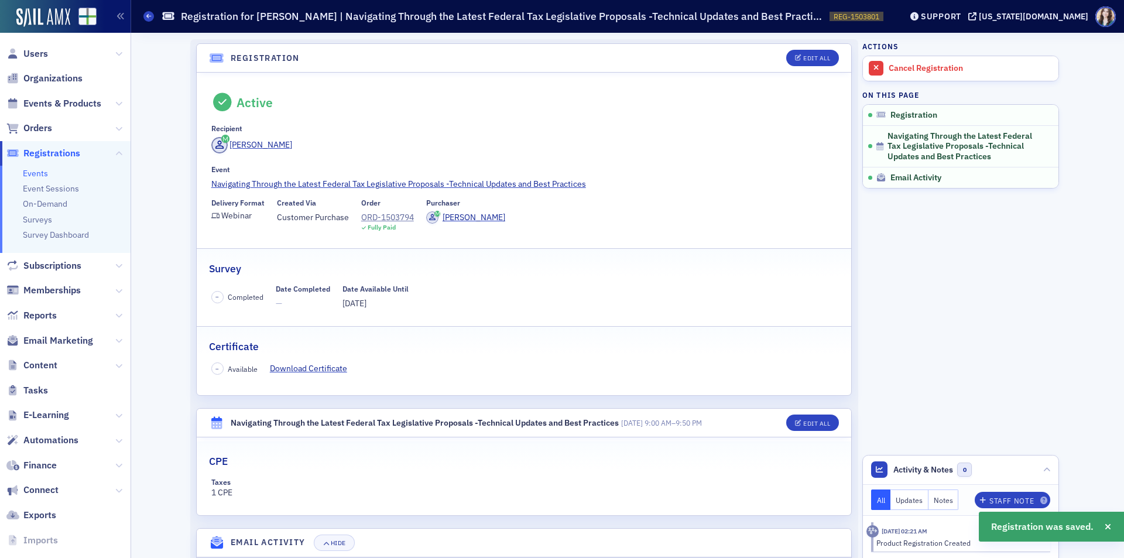
scroll to position [0, 0]
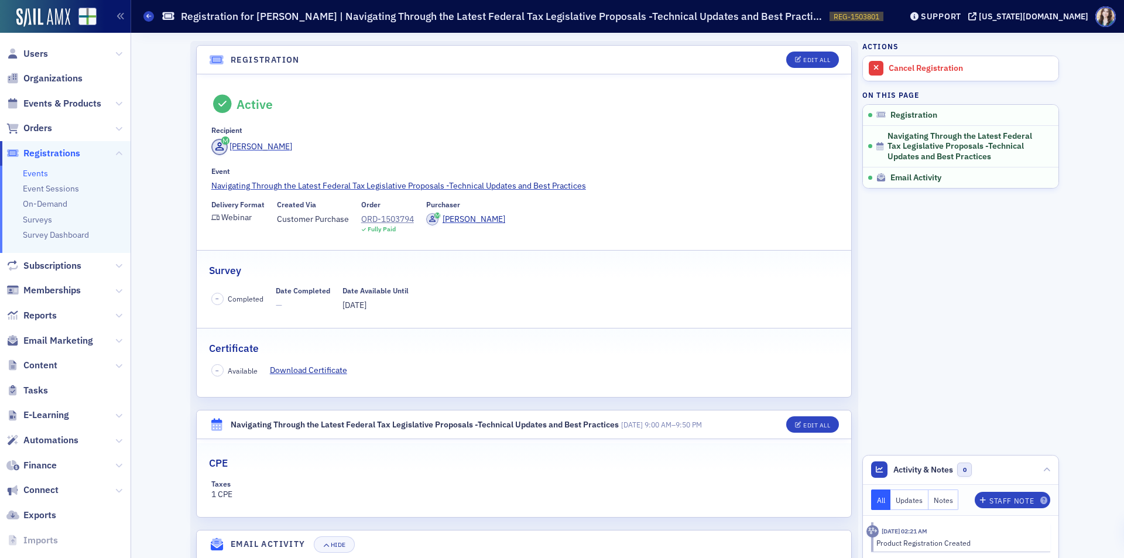
click at [197, 236] on fieldset "Active Recipient [PERSON_NAME] Event Navigating Through the Latest Federal Tax …" at bounding box center [524, 159] width 655 height 163
click at [212, 101] on icon at bounding box center [222, 104] width 23 height 19
click at [197, 50] on header "Registration Edit All" at bounding box center [524, 60] width 655 height 29
click at [197, 49] on header "Registration Edit All" at bounding box center [524, 60] width 655 height 29
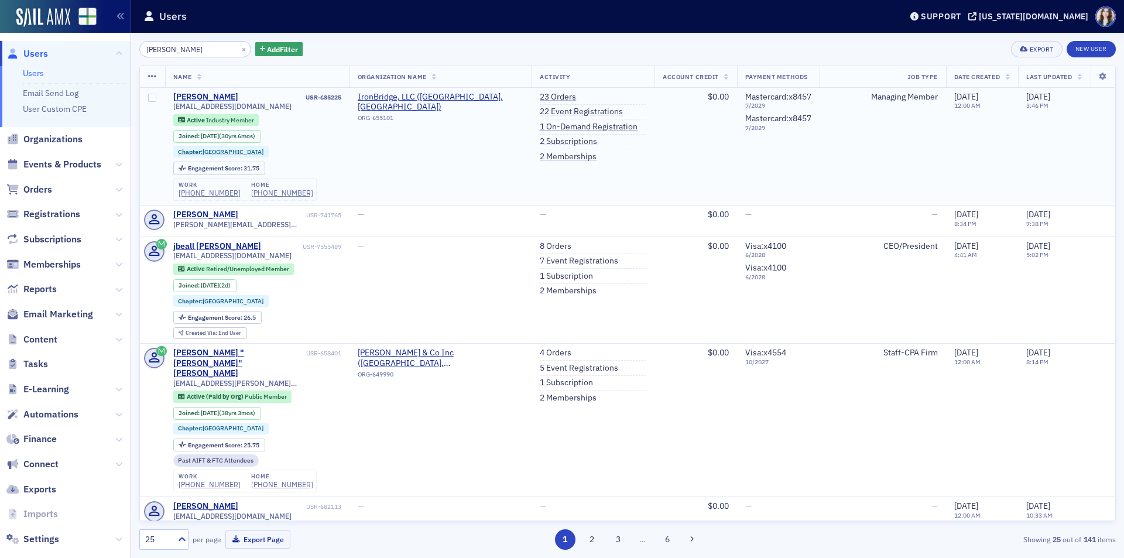
click at [196, 93] on div "[PERSON_NAME]" at bounding box center [205, 97] width 65 height 11
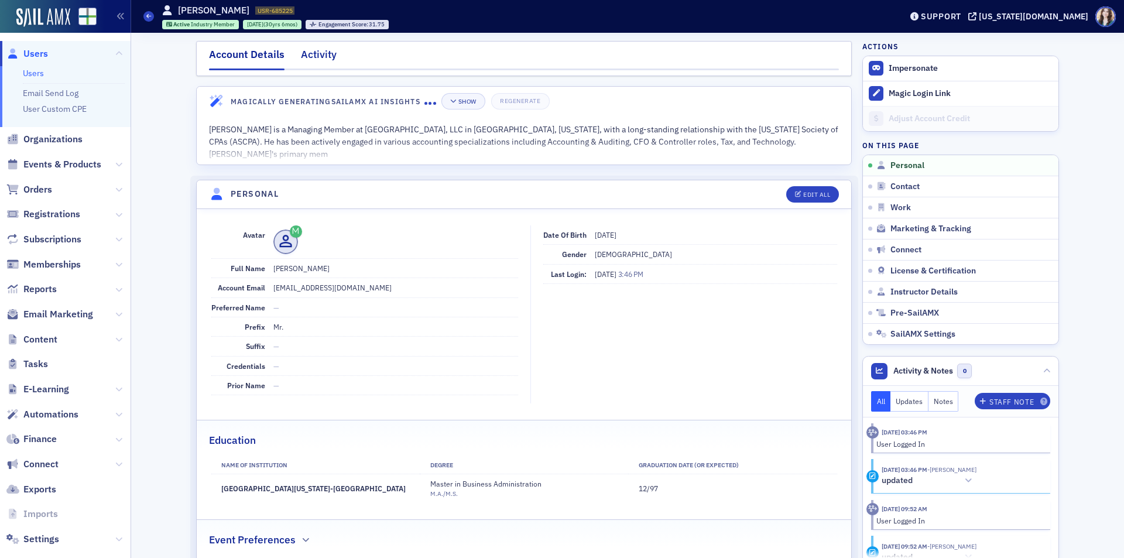
click at [322, 62] on div "Activity" at bounding box center [319, 58] width 36 height 22
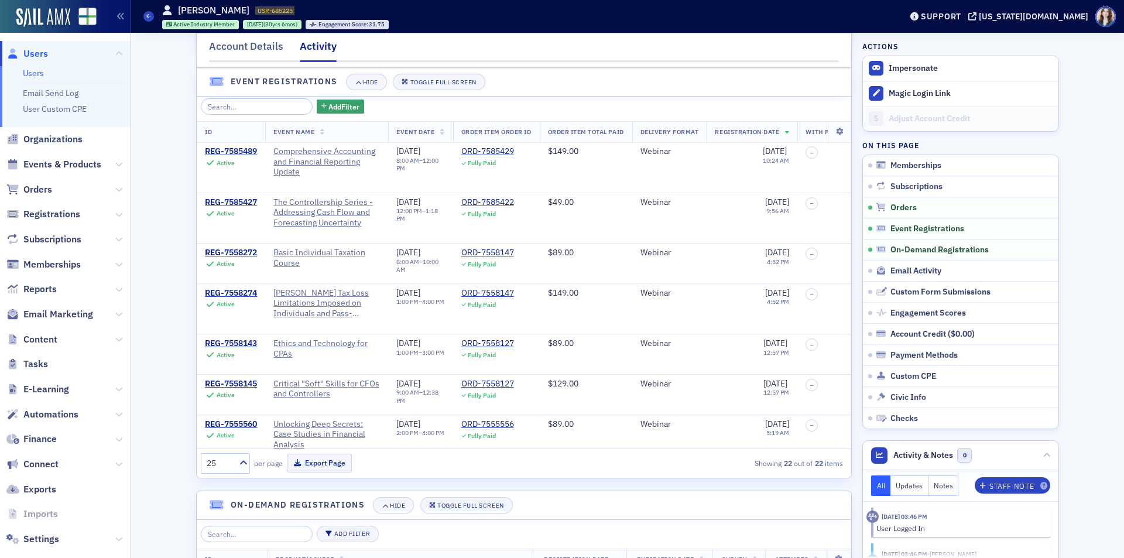
scroll to position [771, 0]
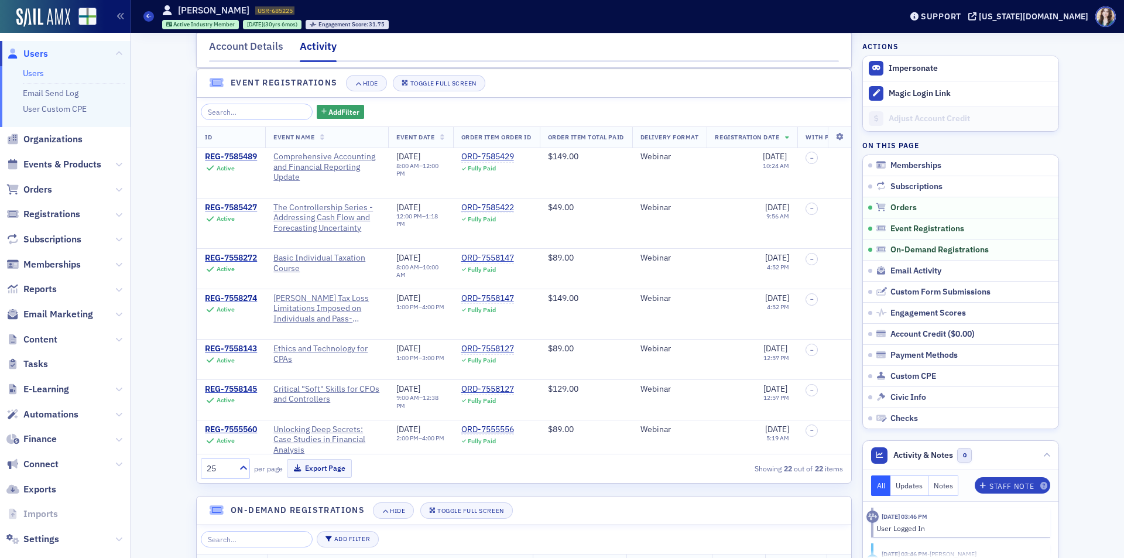
click at [196, 36] on div "Account Details Activity" at bounding box center [524, 50] width 656 height 35
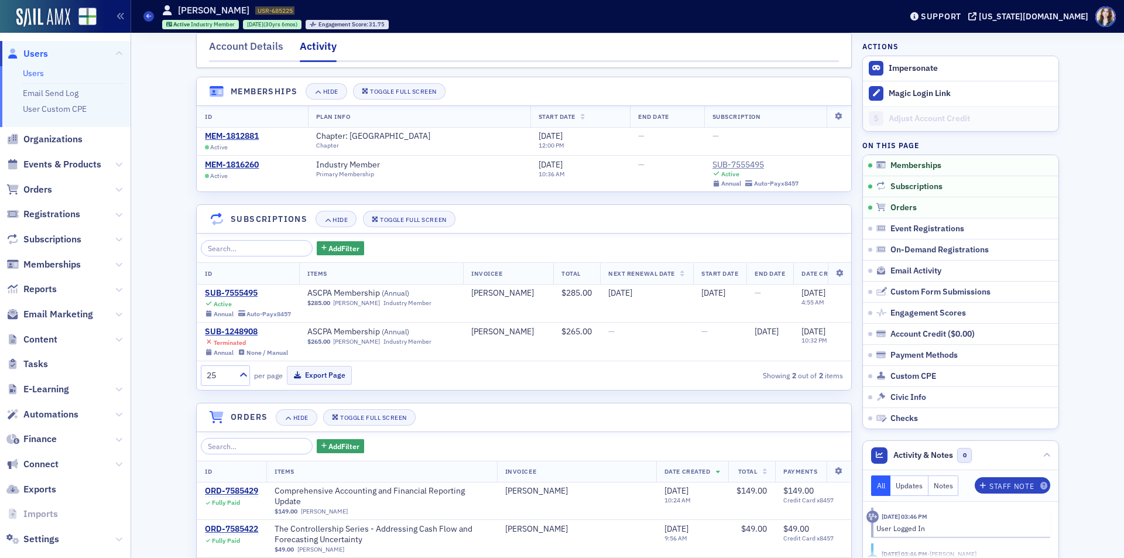
scroll to position [0, 0]
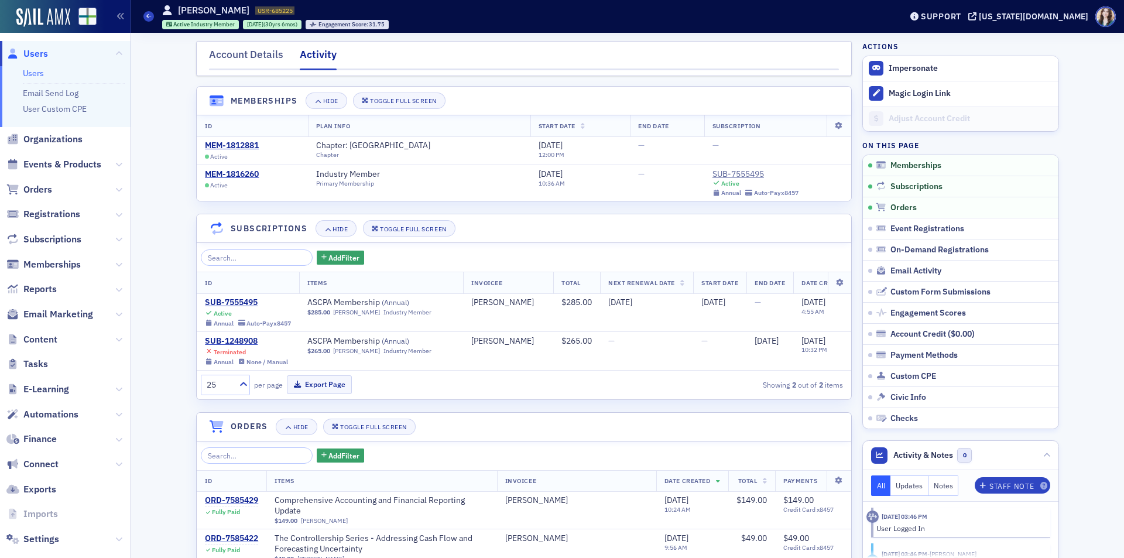
click at [196, 46] on div "Account Details Activity" at bounding box center [524, 58] width 656 height 35
click at [246, 59] on div "Account Details" at bounding box center [246, 58] width 74 height 22
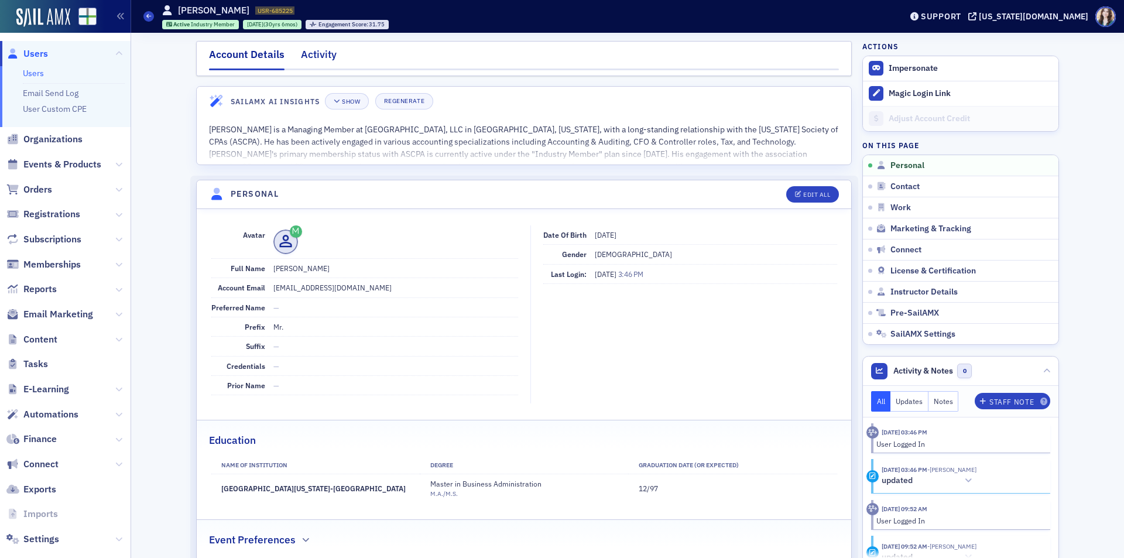
click at [323, 53] on div "Activity" at bounding box center [319, 58] width 36 height 22
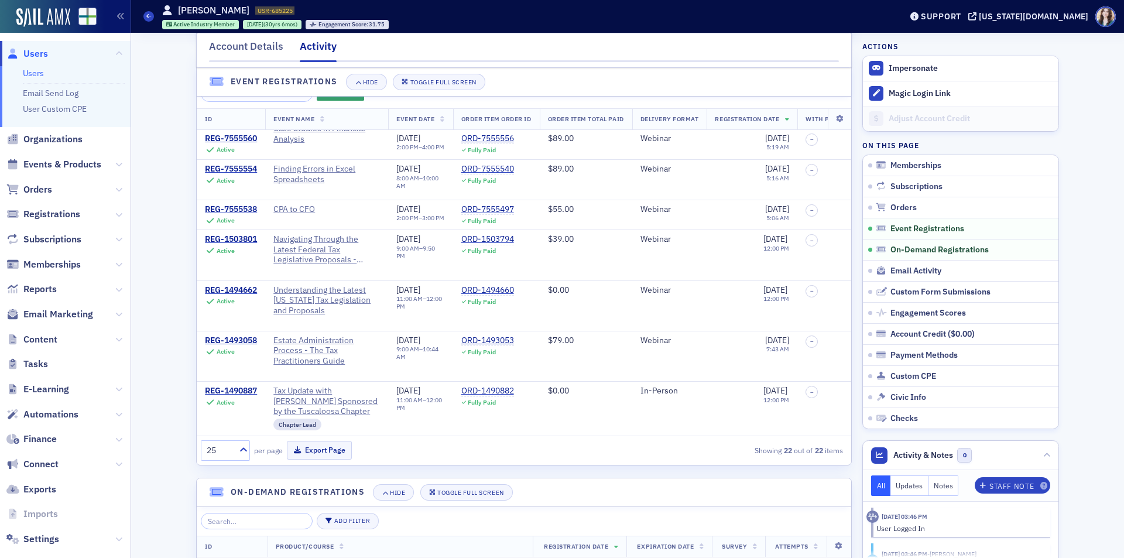
scroll to position [761, 0]
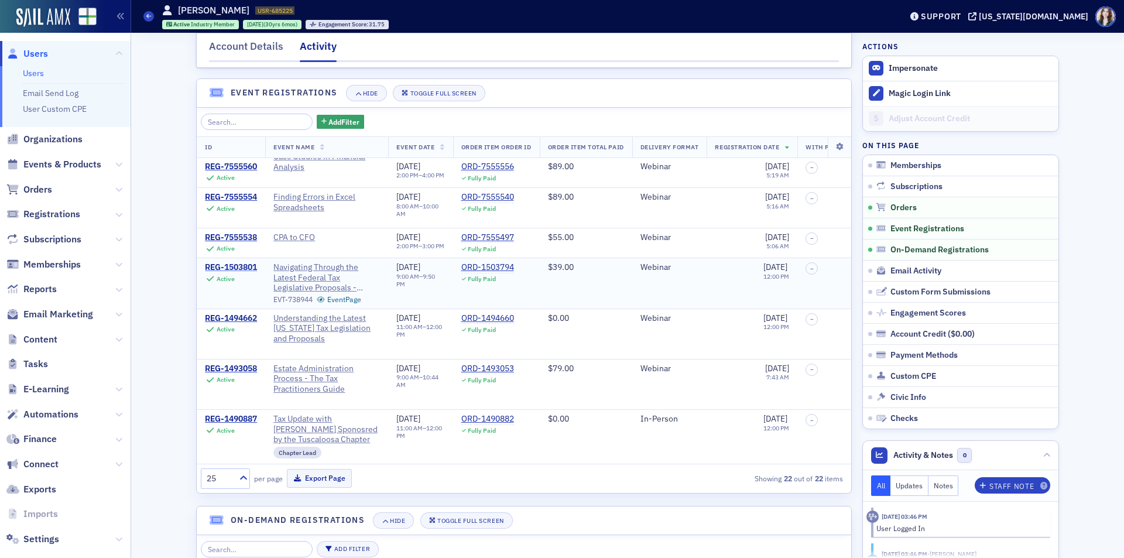
click at [239, 273] on div "REG-1503801" at bounding box center [231, 267] width 52 height 11
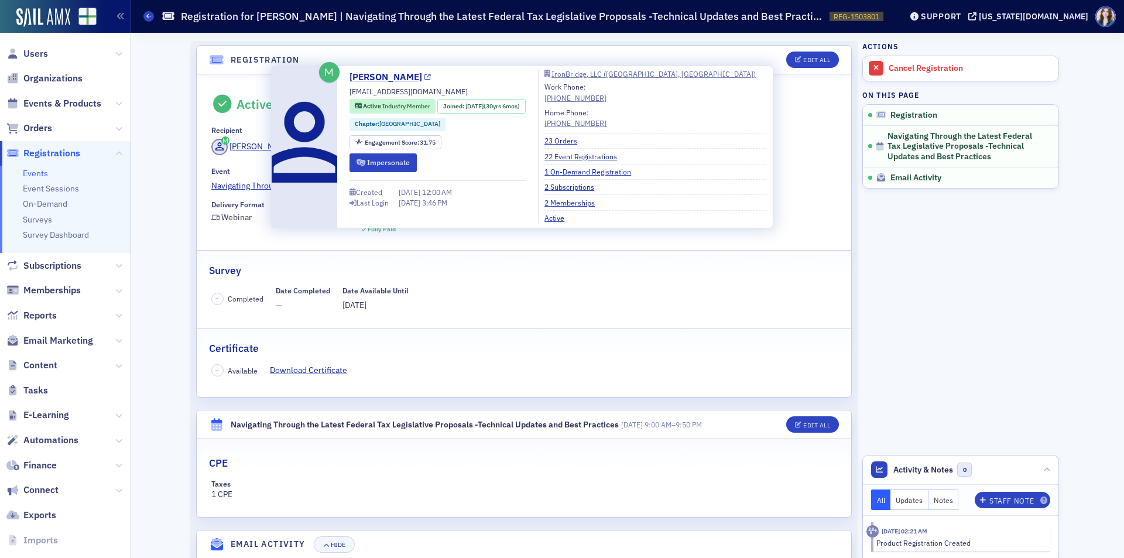
click at [388, 80] on link "[PERSON_NAME]" at bounding box center [390, 77] width 81 height 14
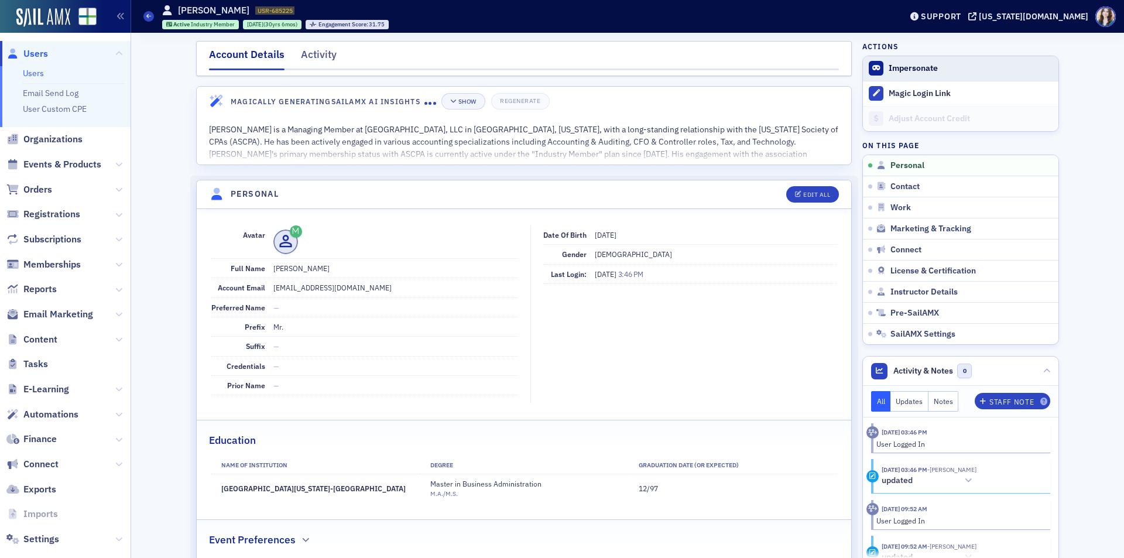
click at [880, 70] on span "Impersonate" at bounding box center [961, 68] width 196 height 25
click at [920, 65] on button "Impersonate" at bounding box center [913, 68] width 49 height 11
click at [307, 55] on div "Activity" at bounding box center [319, 58] width 36 height 22
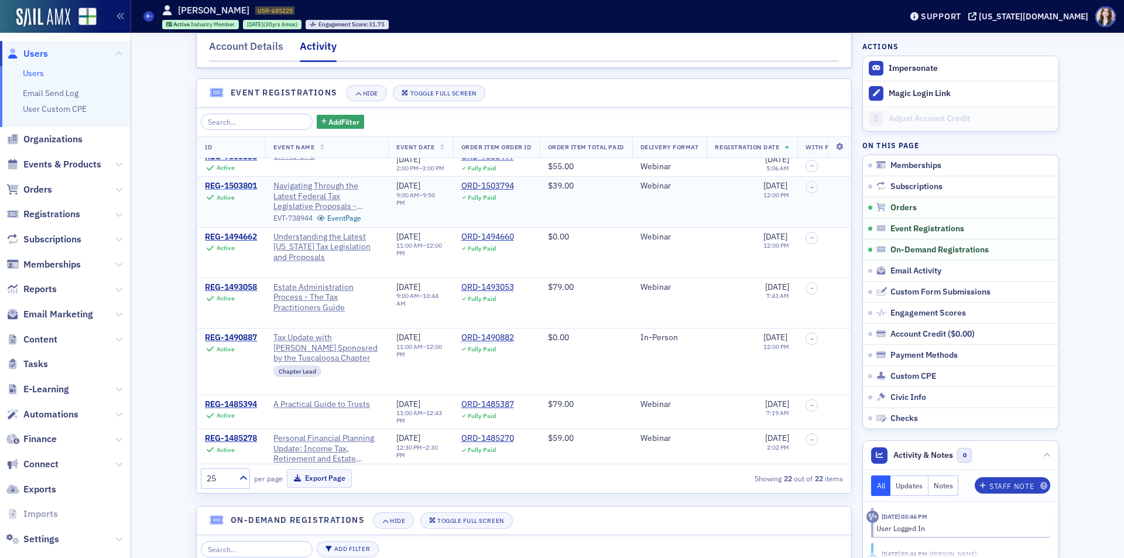
scroll to position [351, 0]
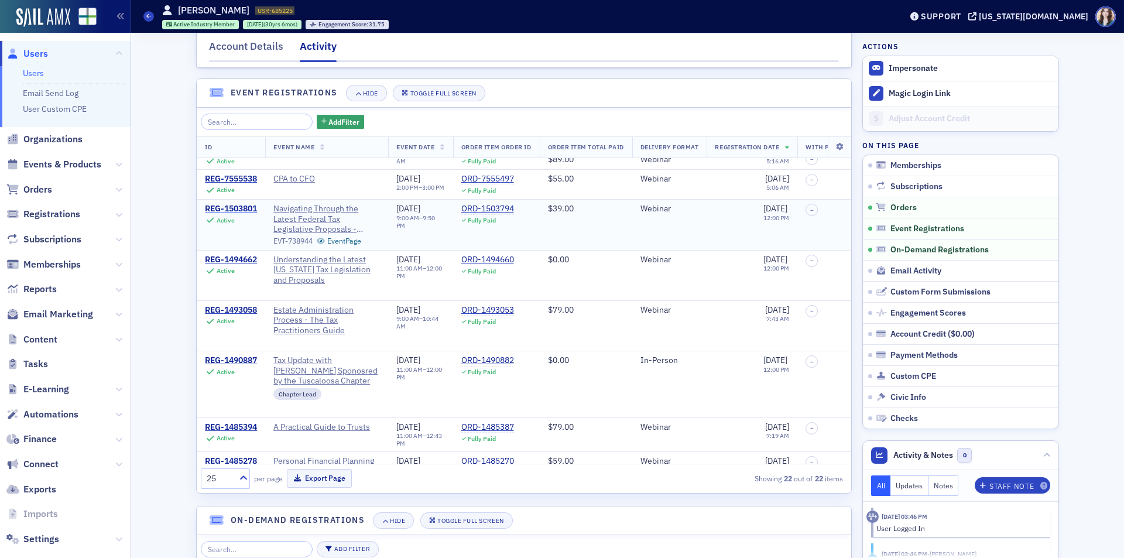
click at [242, 214] on div "REG-1503801" at bounding box center [231, 209] width 52 height 11
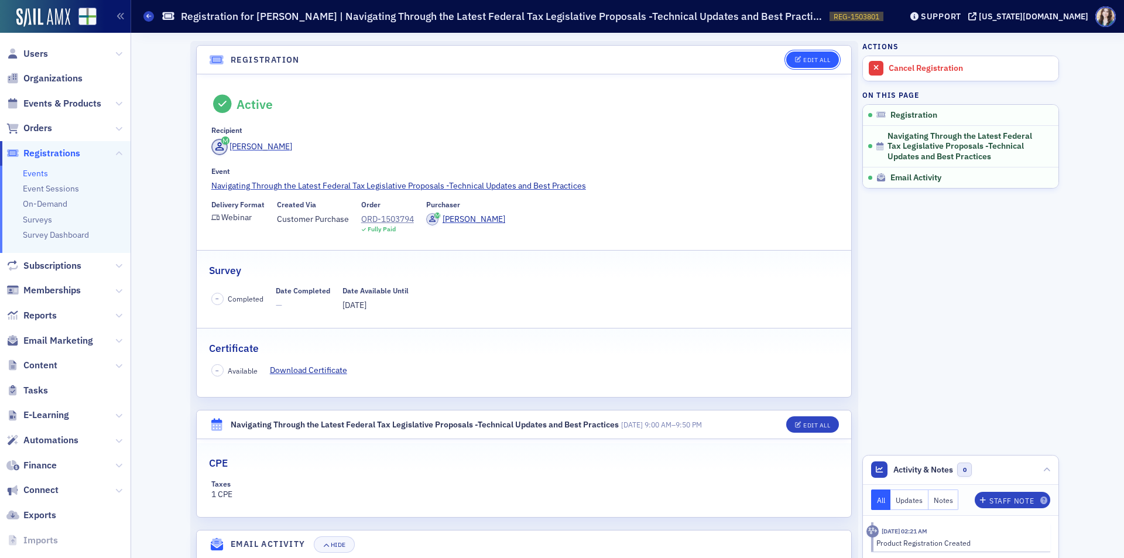
click at [812, 54] on button "Edit All" at bounding box center [813, 60] width 53 height 16
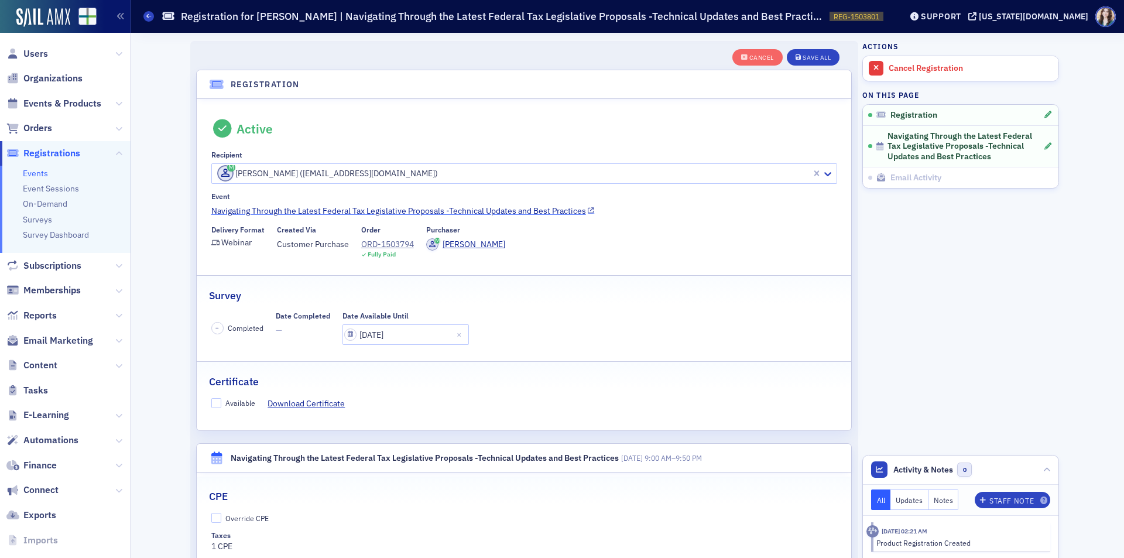
scroll to position [31, 0]
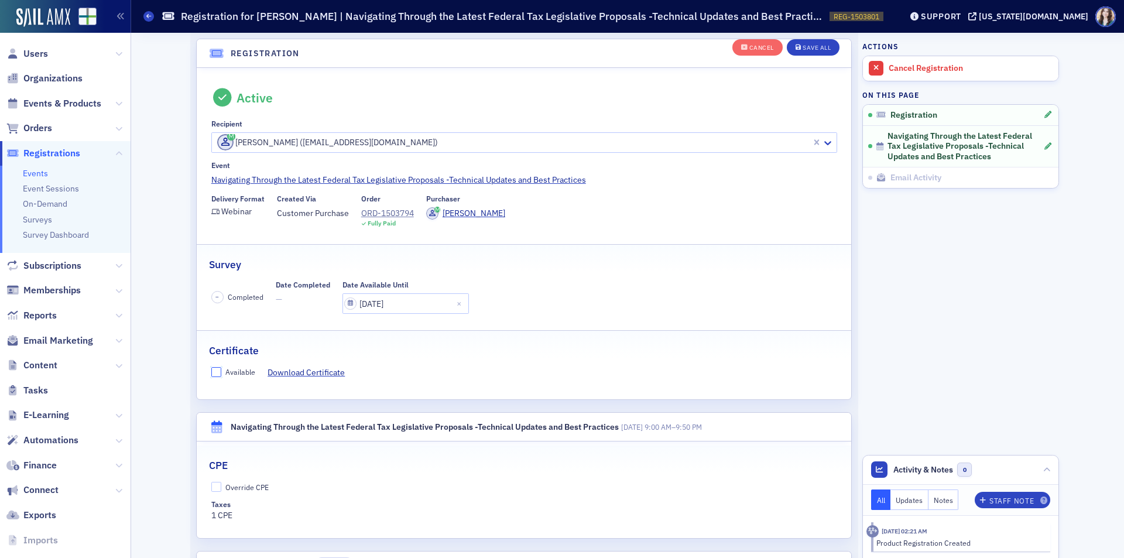
click at [211, 372] on input "Available" at bounding box center [216, 372] width 11 height 11
checkbox input "true"
click at [562, 368] on div "Available Download Certificate" at bounding box center [524, 373] width 626 height 12
click at [803, 49] on div "Save All" at bounding box center [817, 48] width 28 height 6
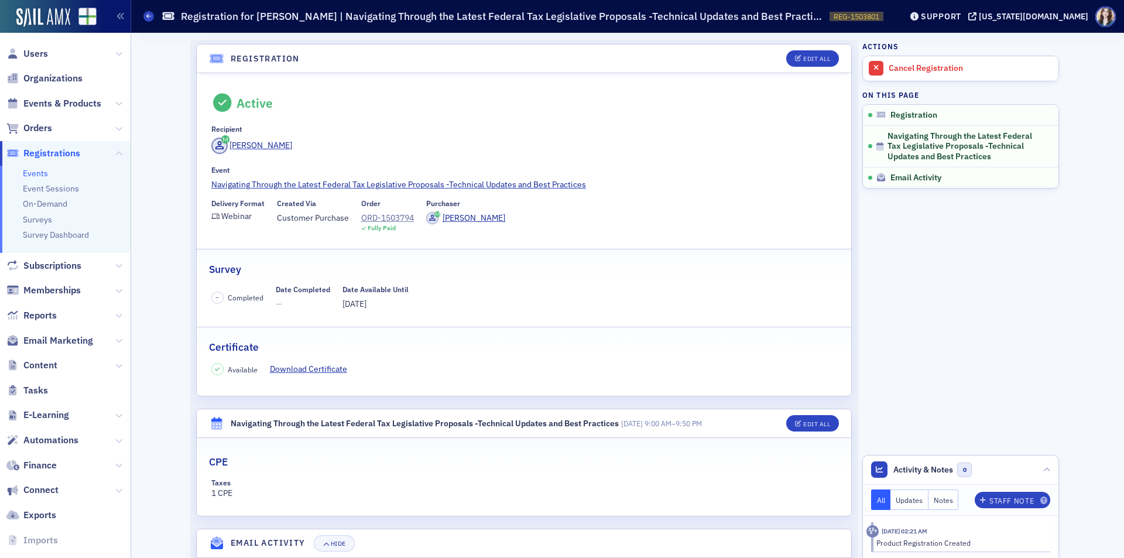
scroll to position [0, 0]
click at [850, 47] on div "Registration Edit All Active Recipient Jeffrey Beall Event Navigating Through t…" at bounding box center [524, 318] width 668 height 555
click at [197, 49] on header "Registration Edit All" at bounding box center [524, 60] width 655 height 29
